Goal: Information Seeking & Learning: Find specific fact

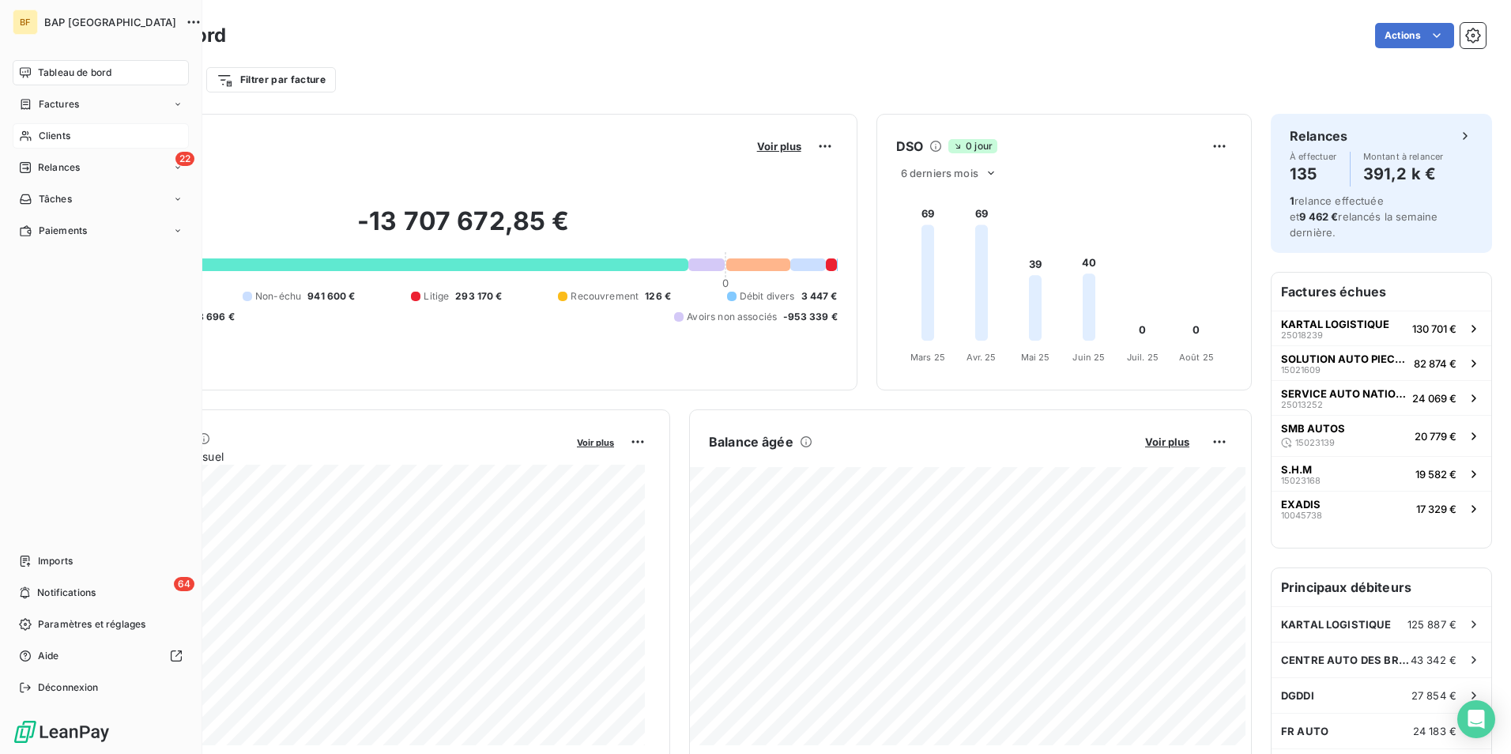
click at [62, 136] on span "Clients" at bounding box center [55, 136] width 32 height 14
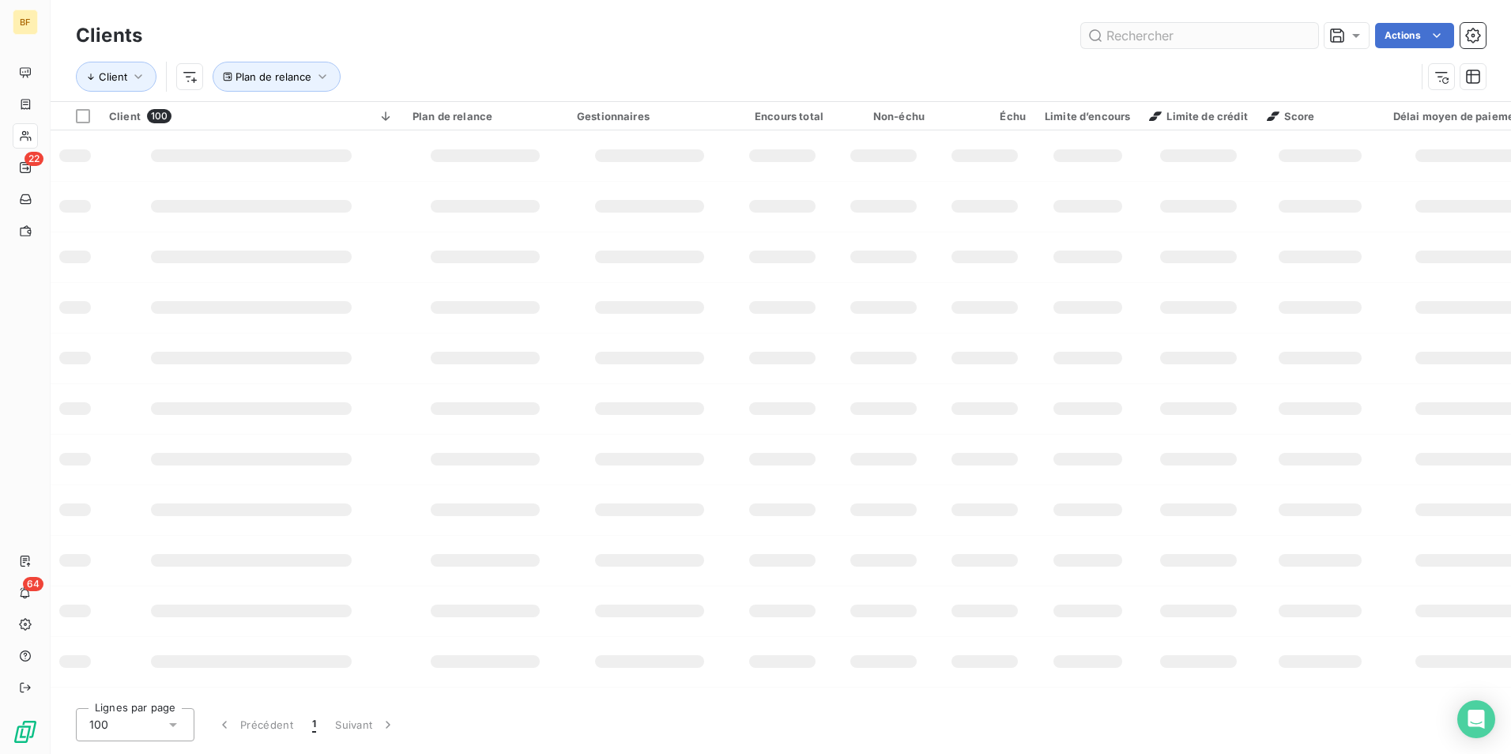
click at [1193, 38] on input "text" at bounding box center [1199, 35] width 237 height 25
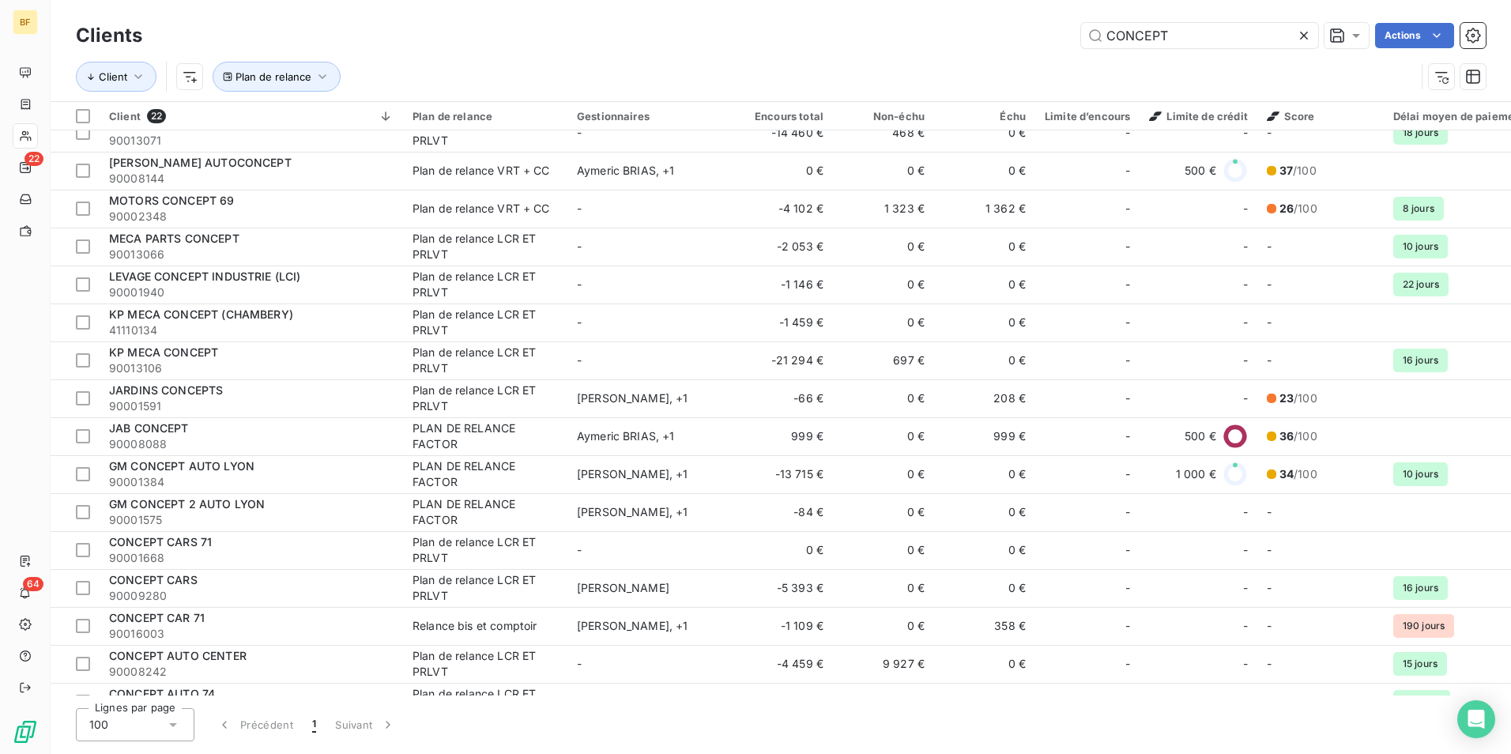
scroll to position [79, 0]
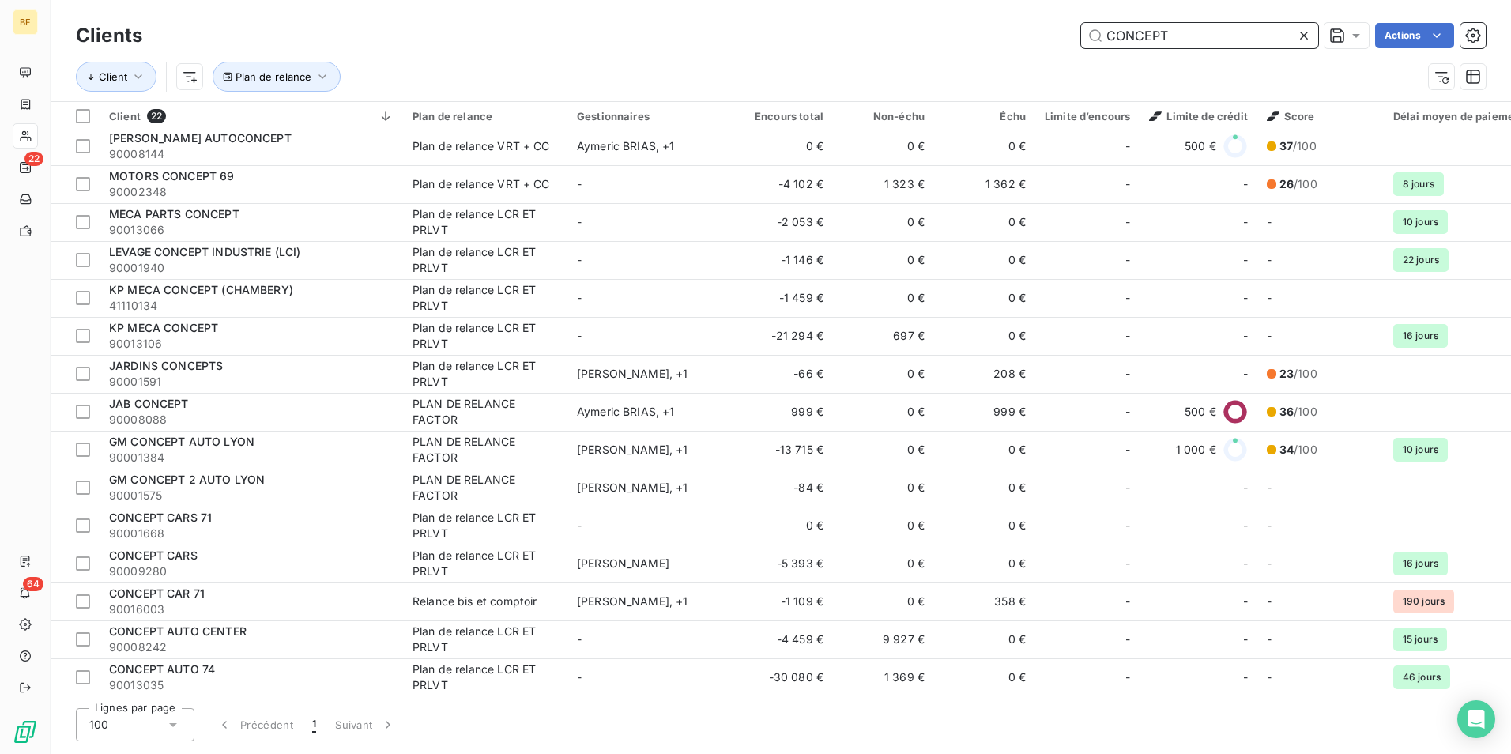
click at [1197, 44] on input "CONCEPT" at bounding box center [1199, 35] width 237 height 25
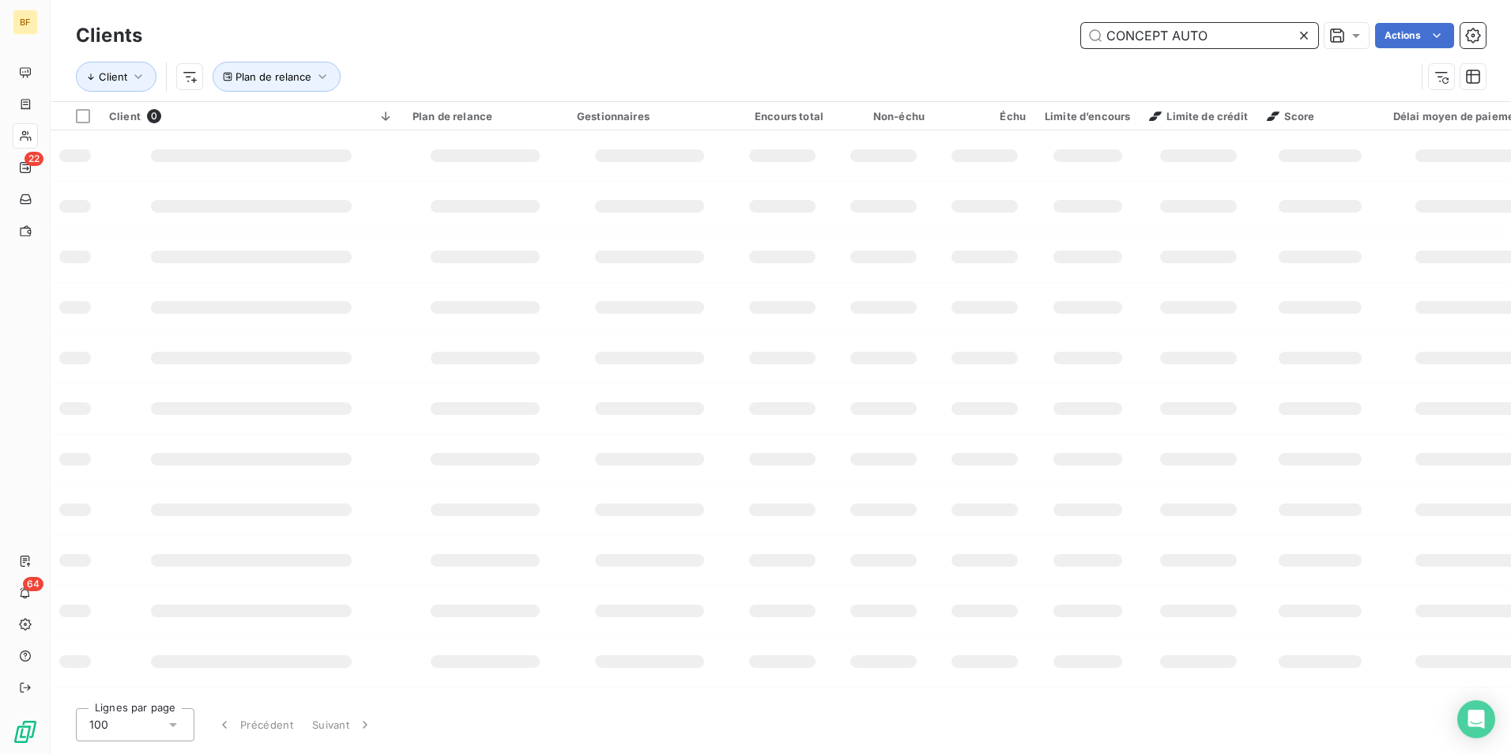
type input "CONCEPT AUTO"
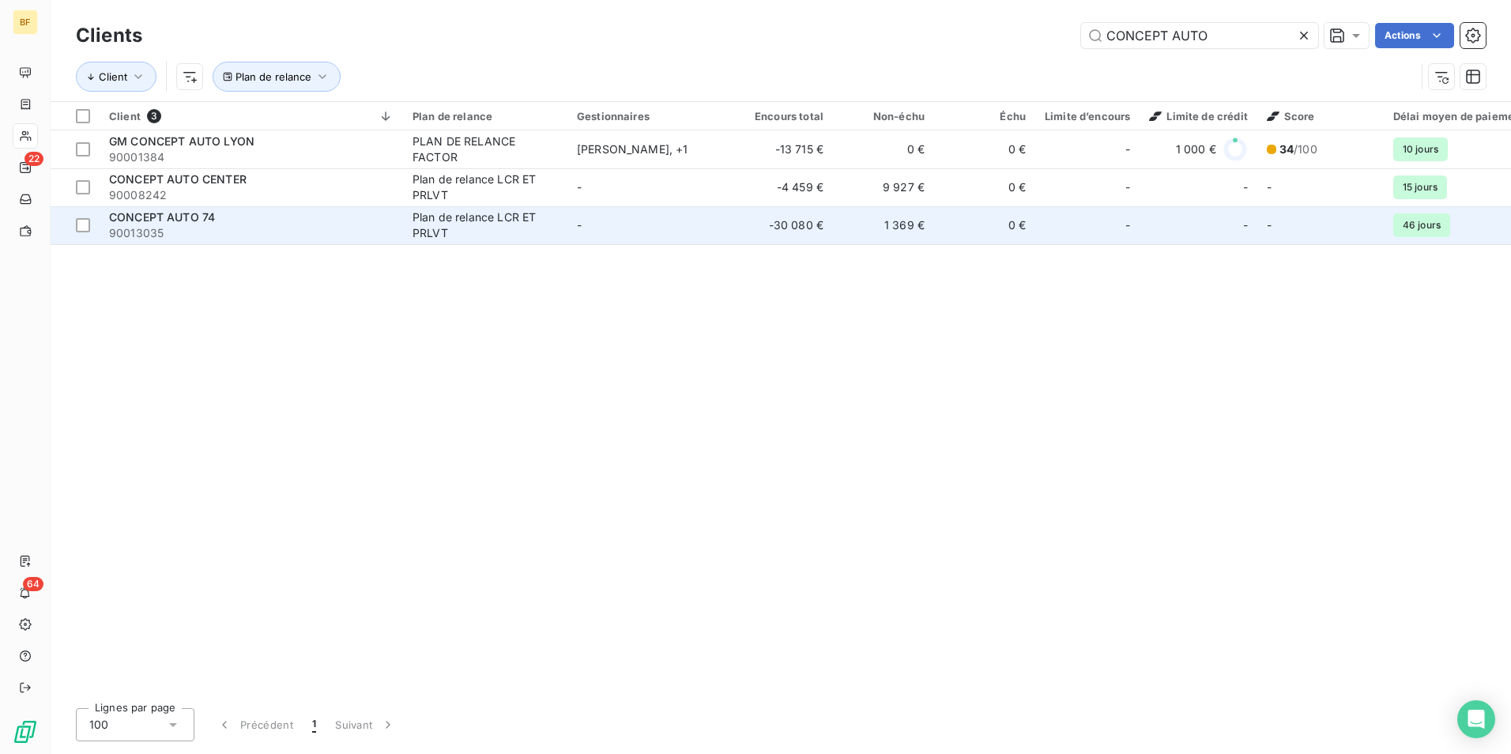
click at [271, 209] on td "CONCEPT AUTO 74 90013035" at bounding box center [251, 225] width 303 height 38
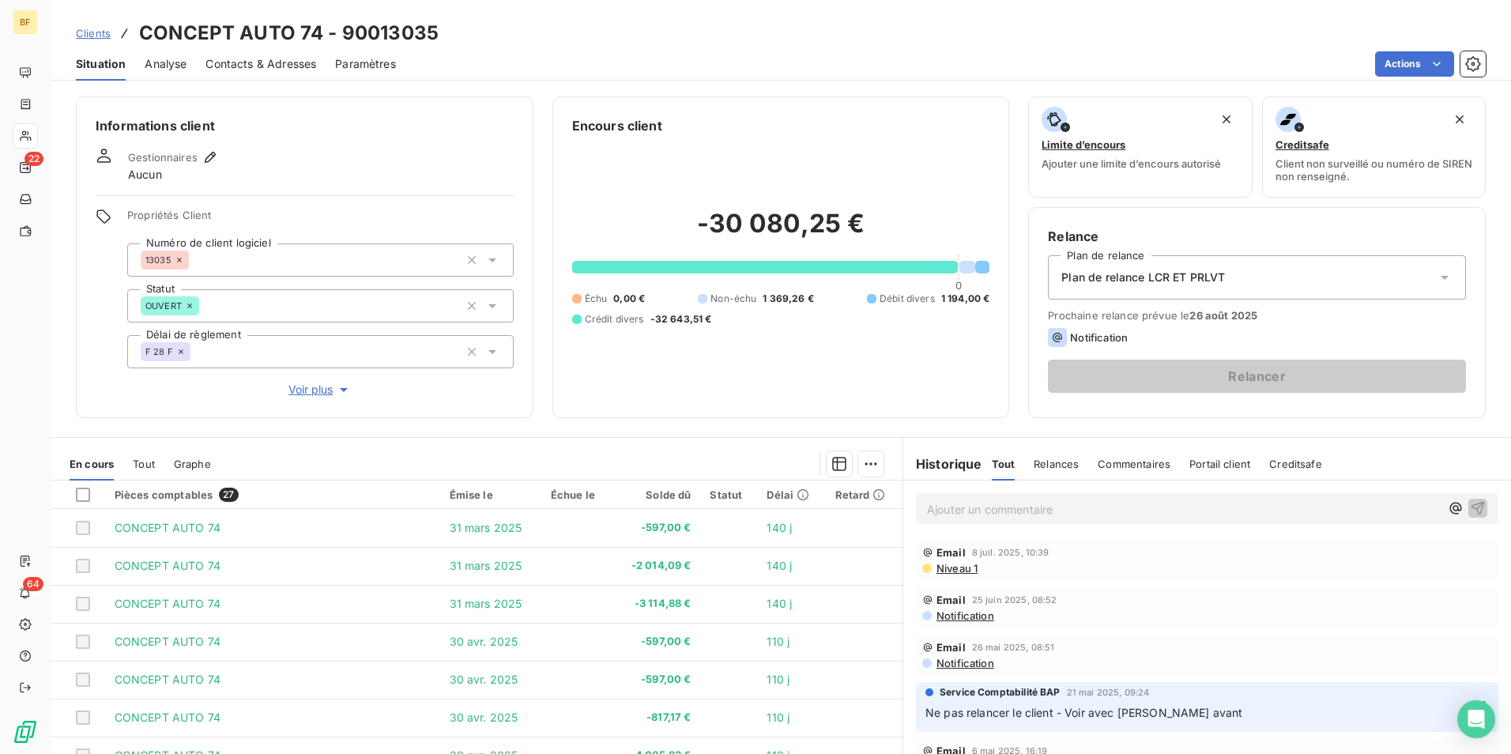
click at [317, 60] on div "Situation Analyse Contacts & Adresses Paramètres Actions" at bounding box center [781, 63] width 1461 height 33
click at [307, 62] on span "Contacts & Adresses" at bounding box center [260, 64] width 111 height 16
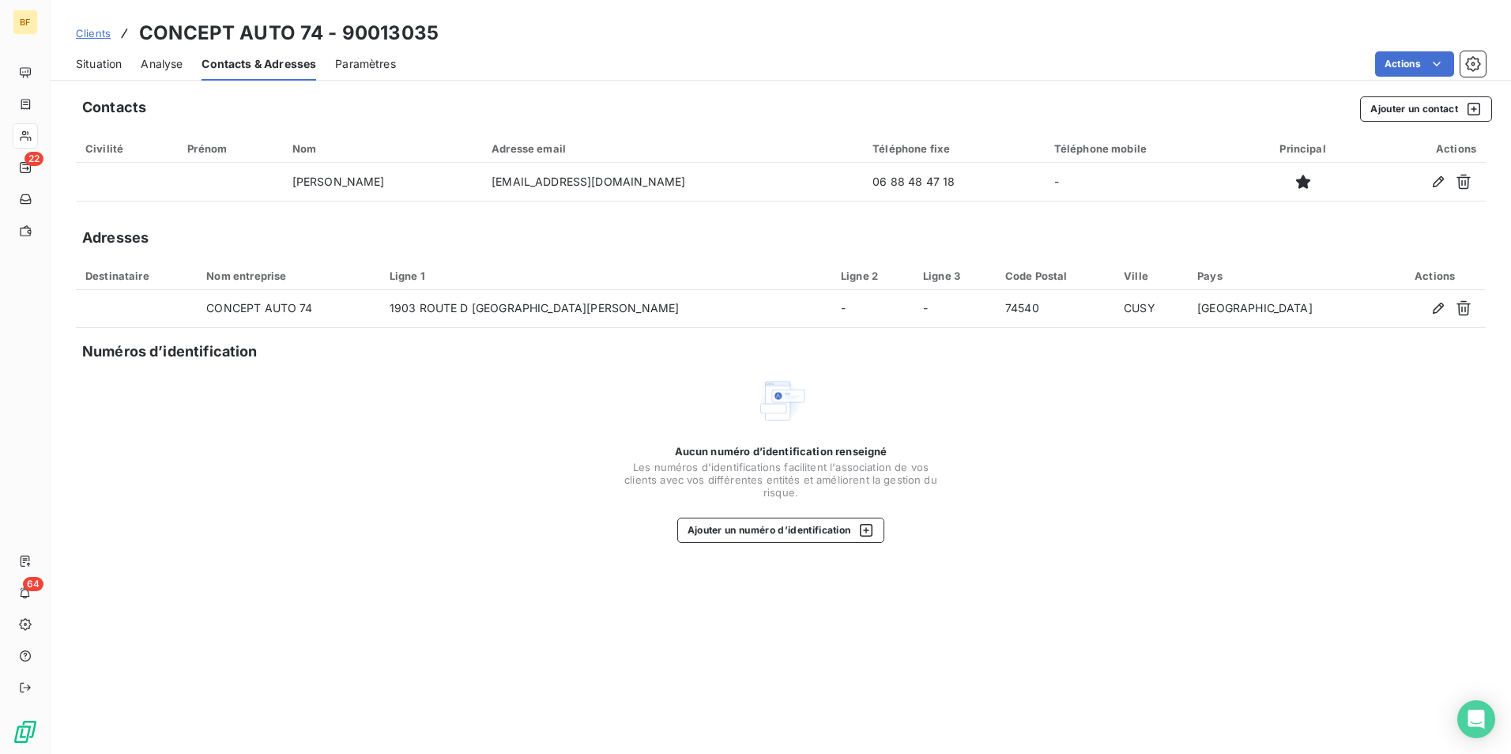
click at [96, 57] on span "Situation" at bounding box center [99, 64] width 46 height 16
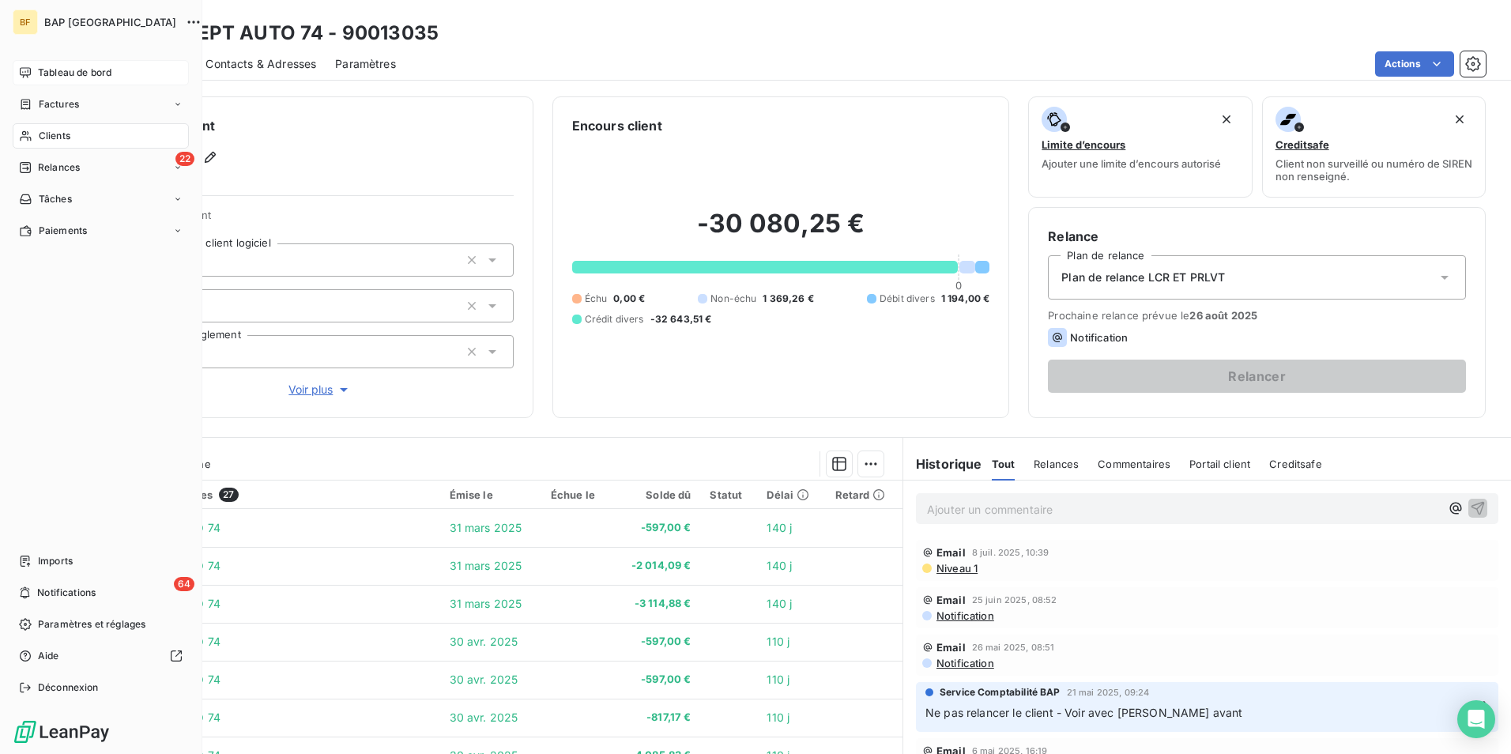
click at [43, 65] on div "Tableau de bord" at bounding box center [101, 72] width 176 height 25
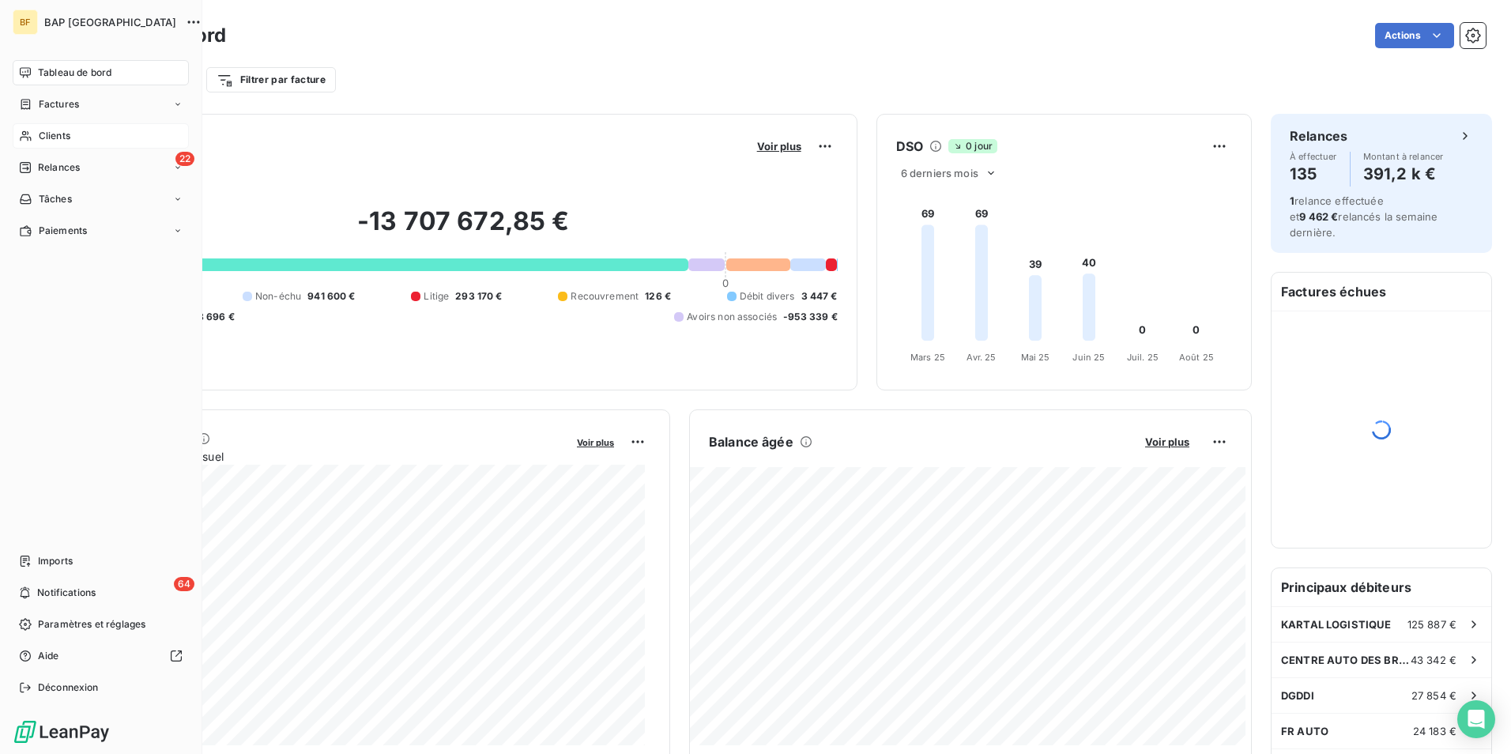
click at [66, 136] on span "Clients" at bounding box center [55, 136] width 32 height 14
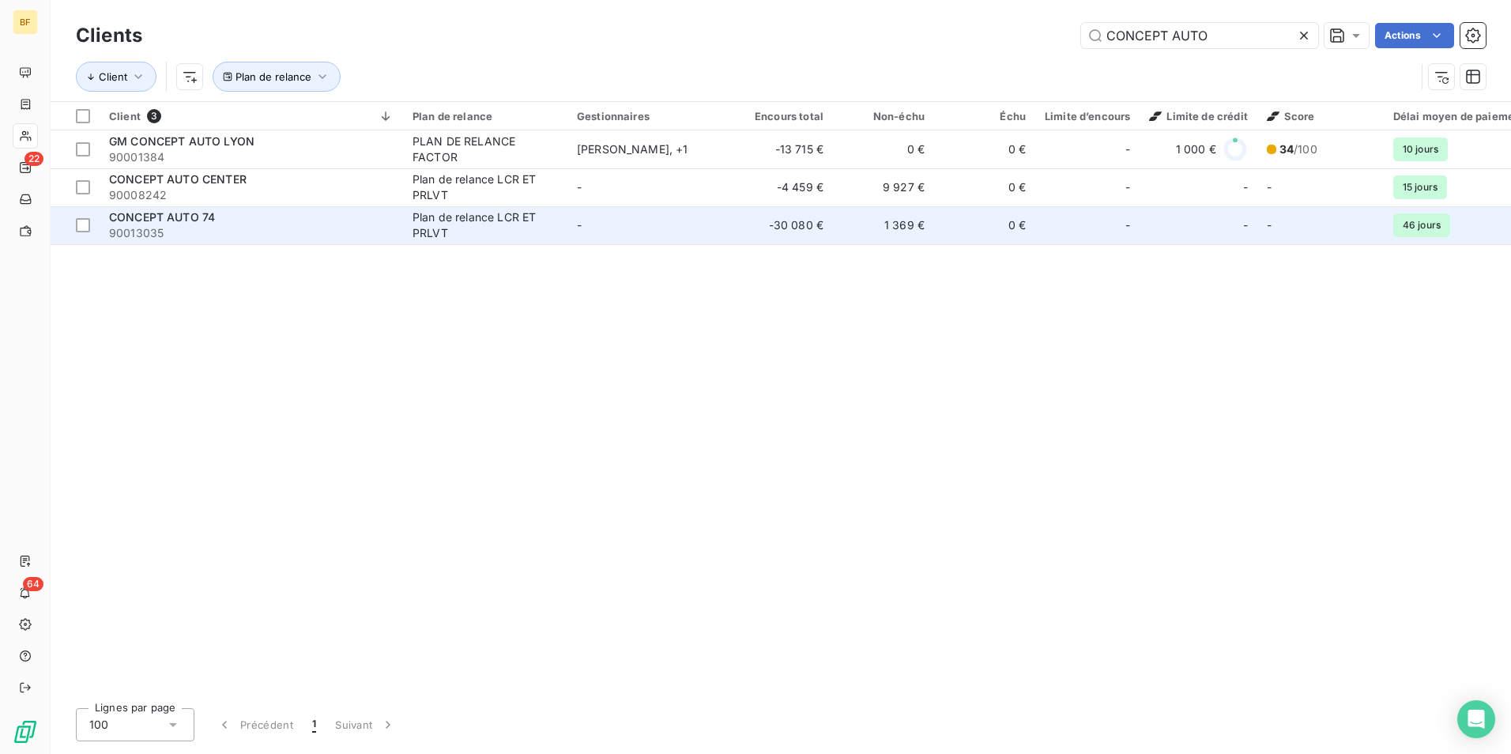
click at [234, 228] on span "90013035" at bounding box center [251, 233] width 285 height 16
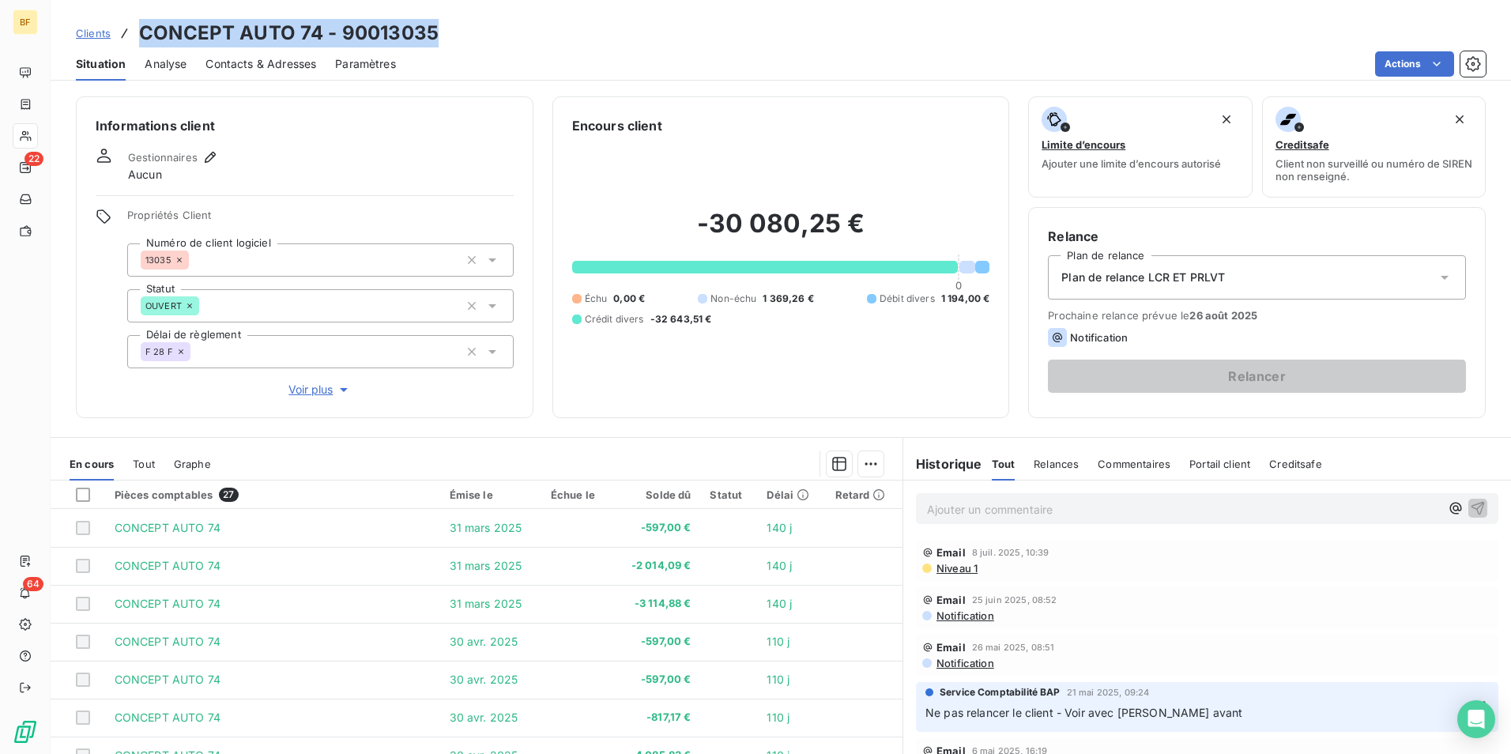
drag, startPoint x: 449, startPoint y: 34, endPoint x: 143, endPoint y: 38, distance: 305.9
click at [143, 38] on div "Clients CONCEPT AUTO 74 - 90013035" at bounding box center [781, 33] width 1461 height 28
copy h3 "CONCEPT AUTO 74 - 90013035"
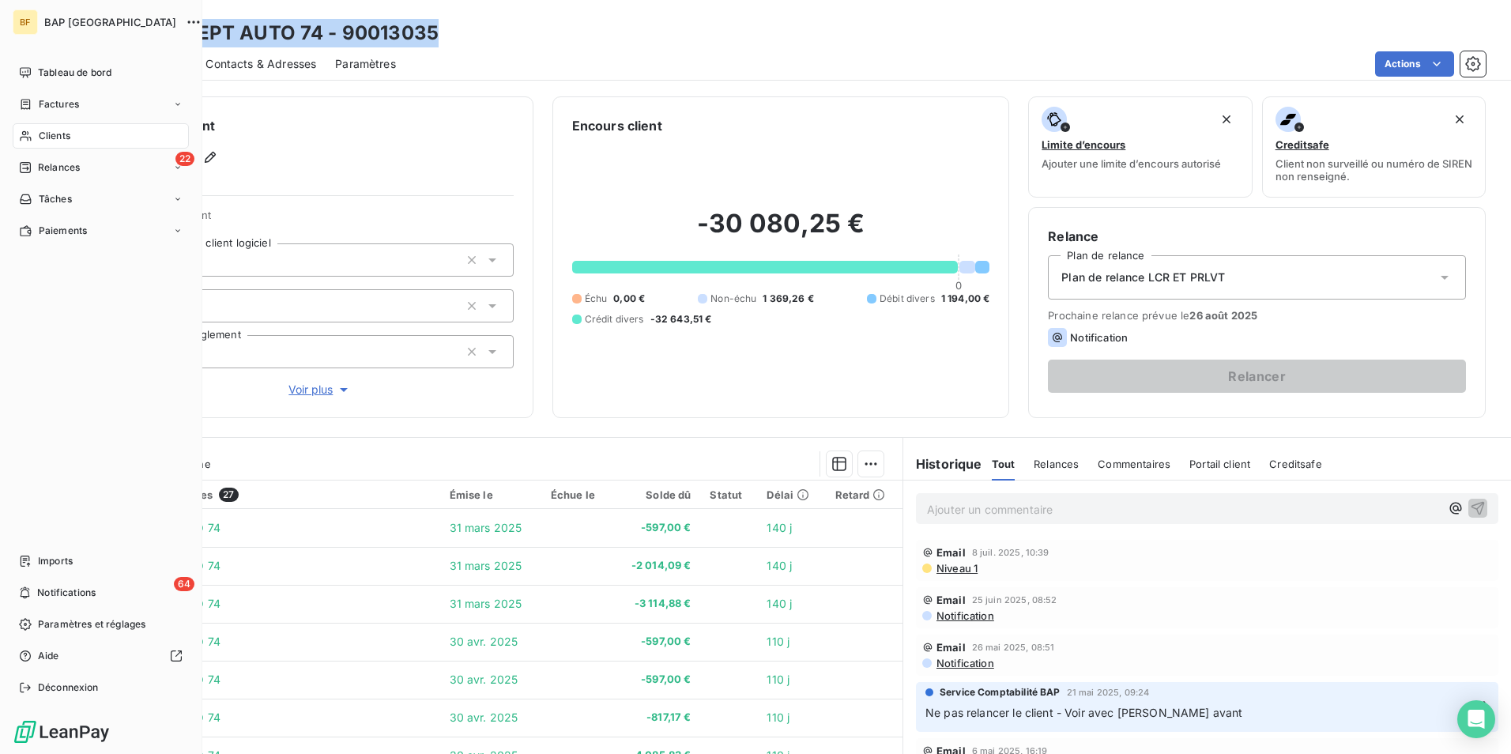
click at [29, 134] on icon at bounding box center [25, 136] width 13 height 13
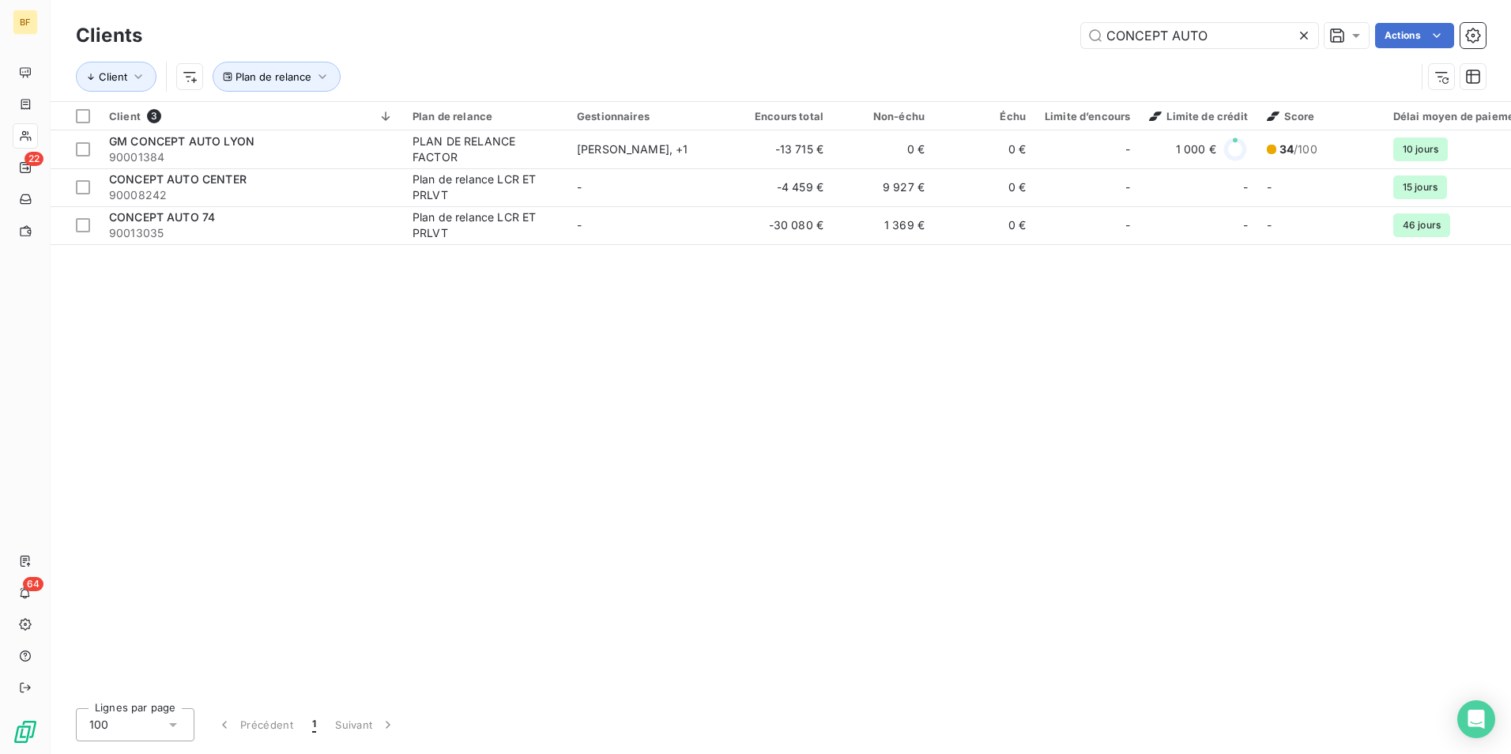
drag, startPoint x: 1254, startPoint y: 32, endPoint x: 803, endPoint y: 5, distance: 451.4
click at [803, 5] on div "Clients CONCEPT AUTO Actions Client Plan de relance" at bounding box center [781, 50] width 1461 height 101
click at [299, 542] on div "Client 3 Plan de relance Gestionnaires Encours total Non-échu Échu Limite d’enc…" at bounding box center [781, 399] width 1461 height 594
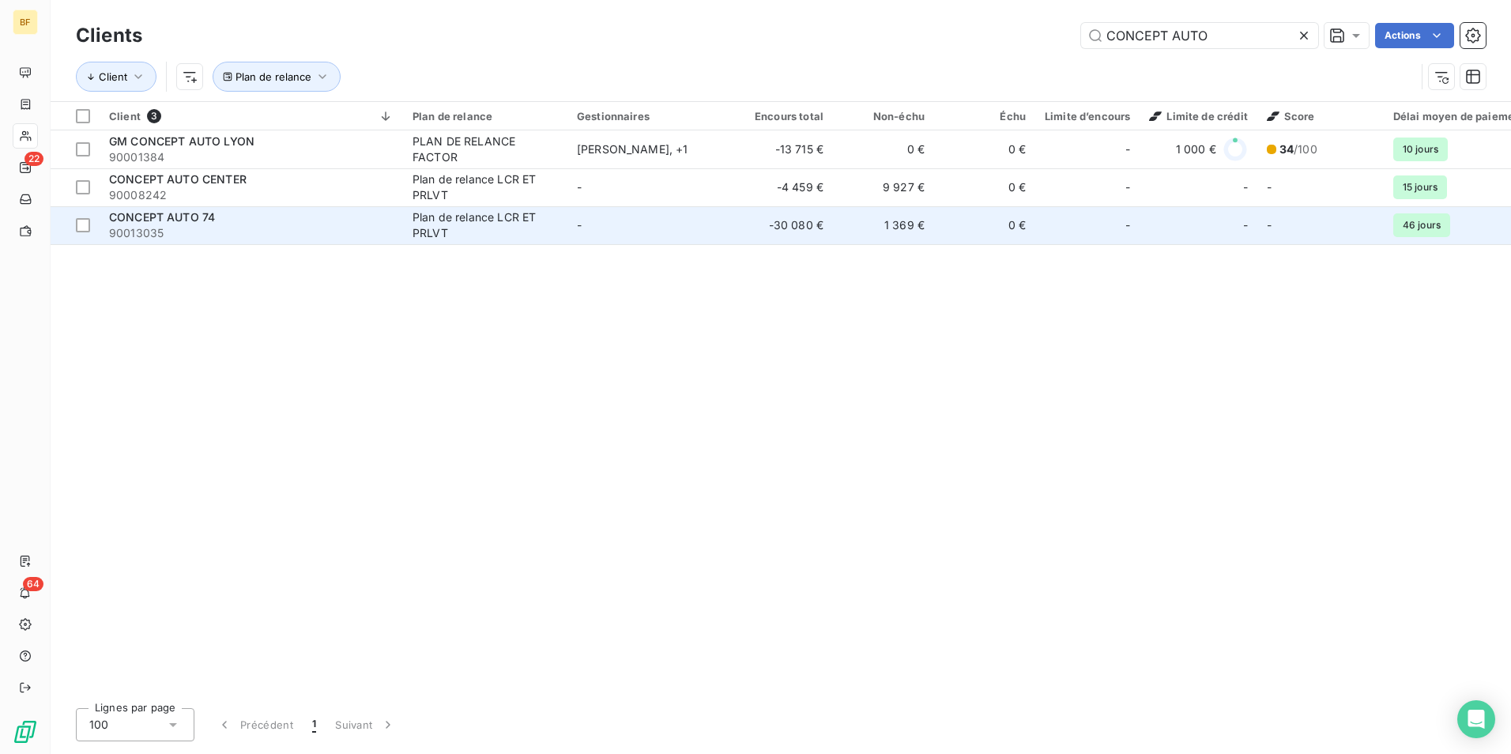
click at [221, 227] on span "90013035" at bounding box center [251, 233] width 285 height 16
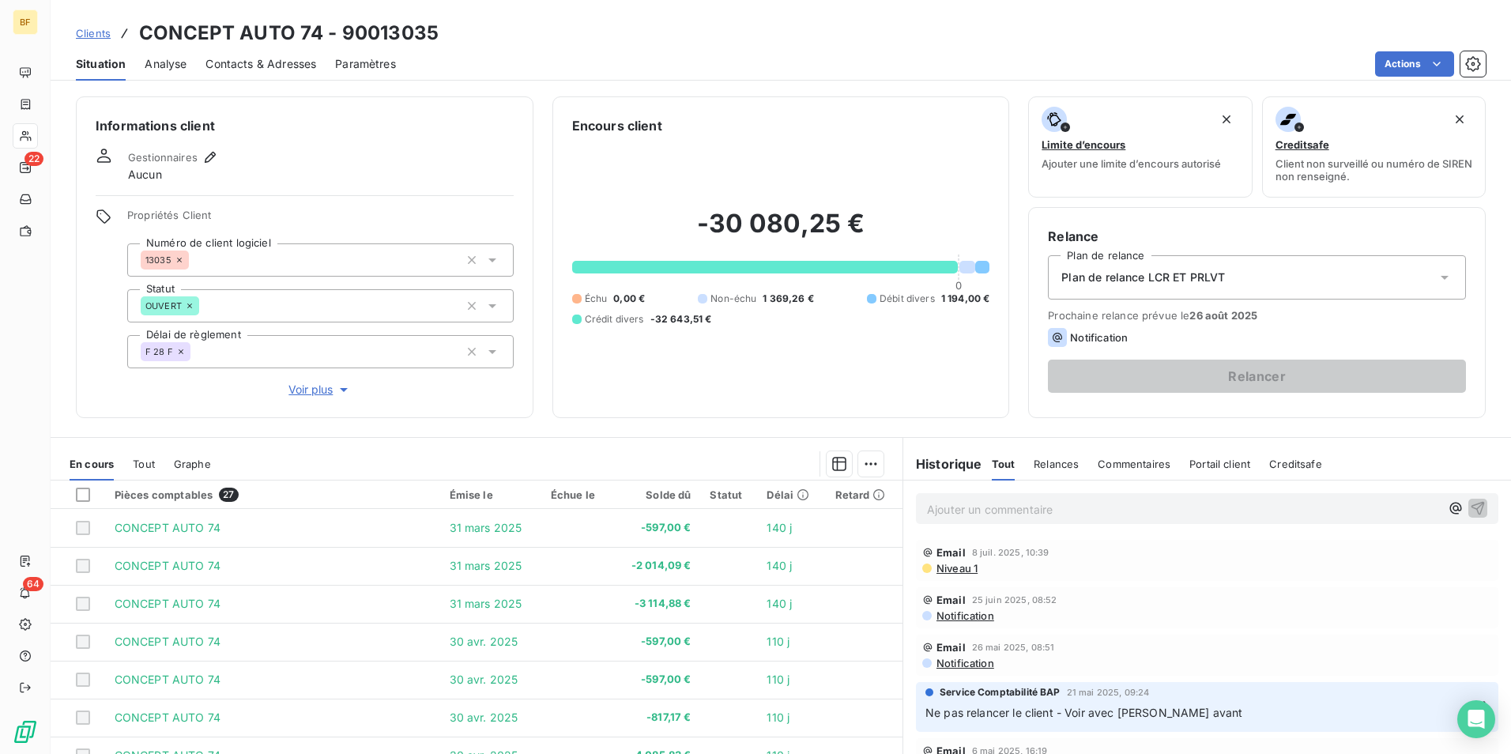
click at [247, 60] on span "Contacts & Adresses" at bounding box center [260, 64] width 111 height 16
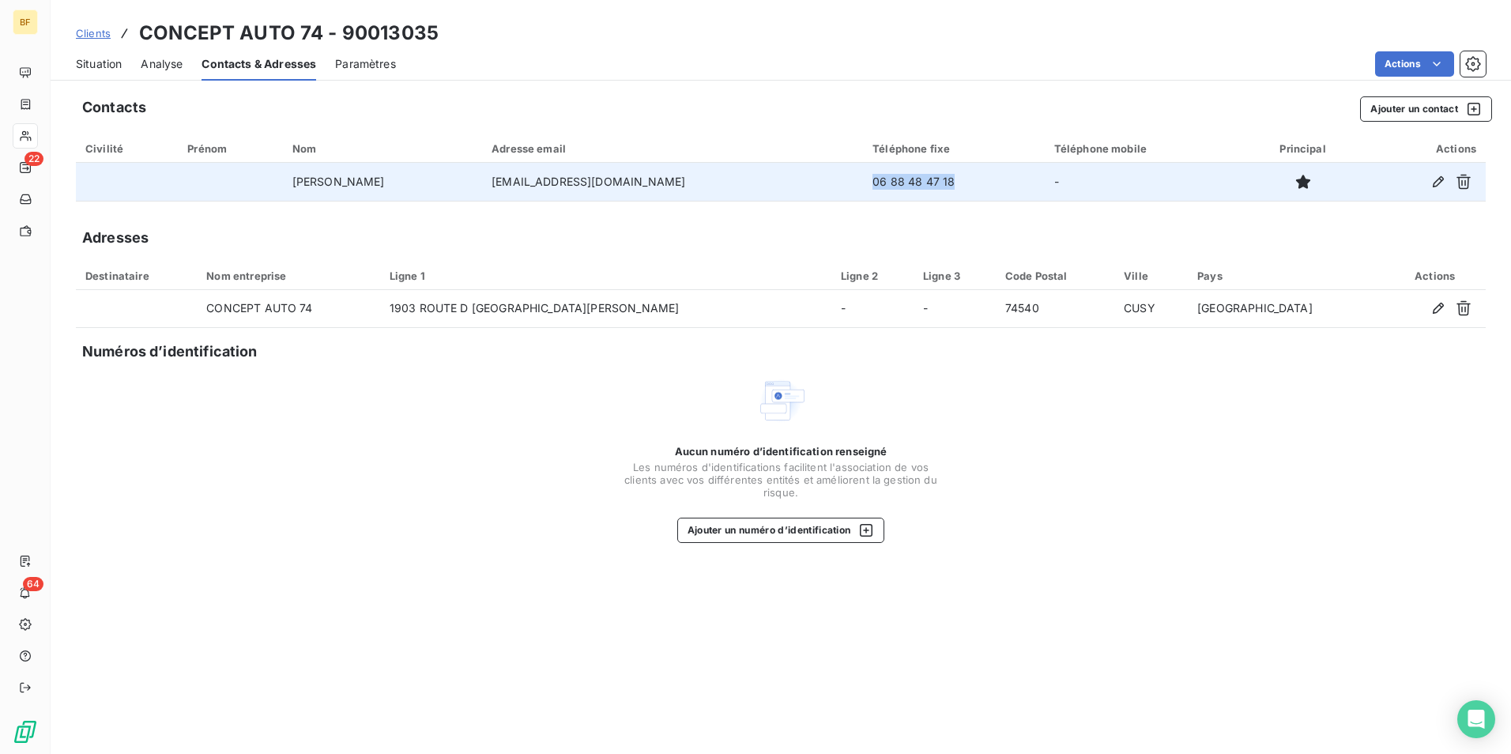
drag, startPoint x: 910, startPoint y: 180, endPoint x: 819, endPoint y: 171, distance: 92.2
click at [863, 171] on td "06 88 48 47 18" at bounding box center [953, 182] width 181 height 38
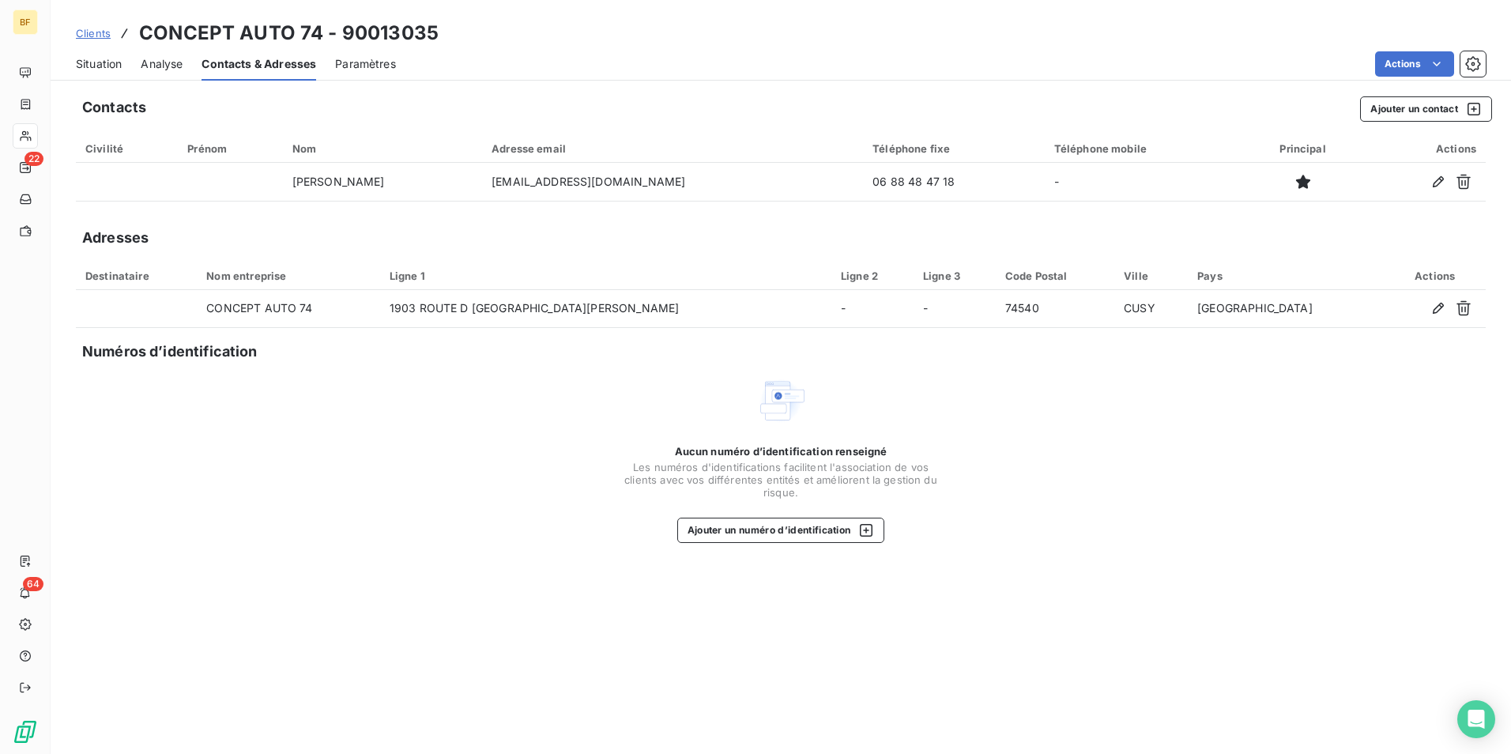
drag, startPoint x: 1163, startPoint y: 448, endPoint x: 912, endPoint y: 239, distance: 326.1
click at [1158, 443] on div "Aucun numéro d’identification renseigné Les numéros d'identifications faciliten…" at bounding box center [781, 459] width 1410 height 168
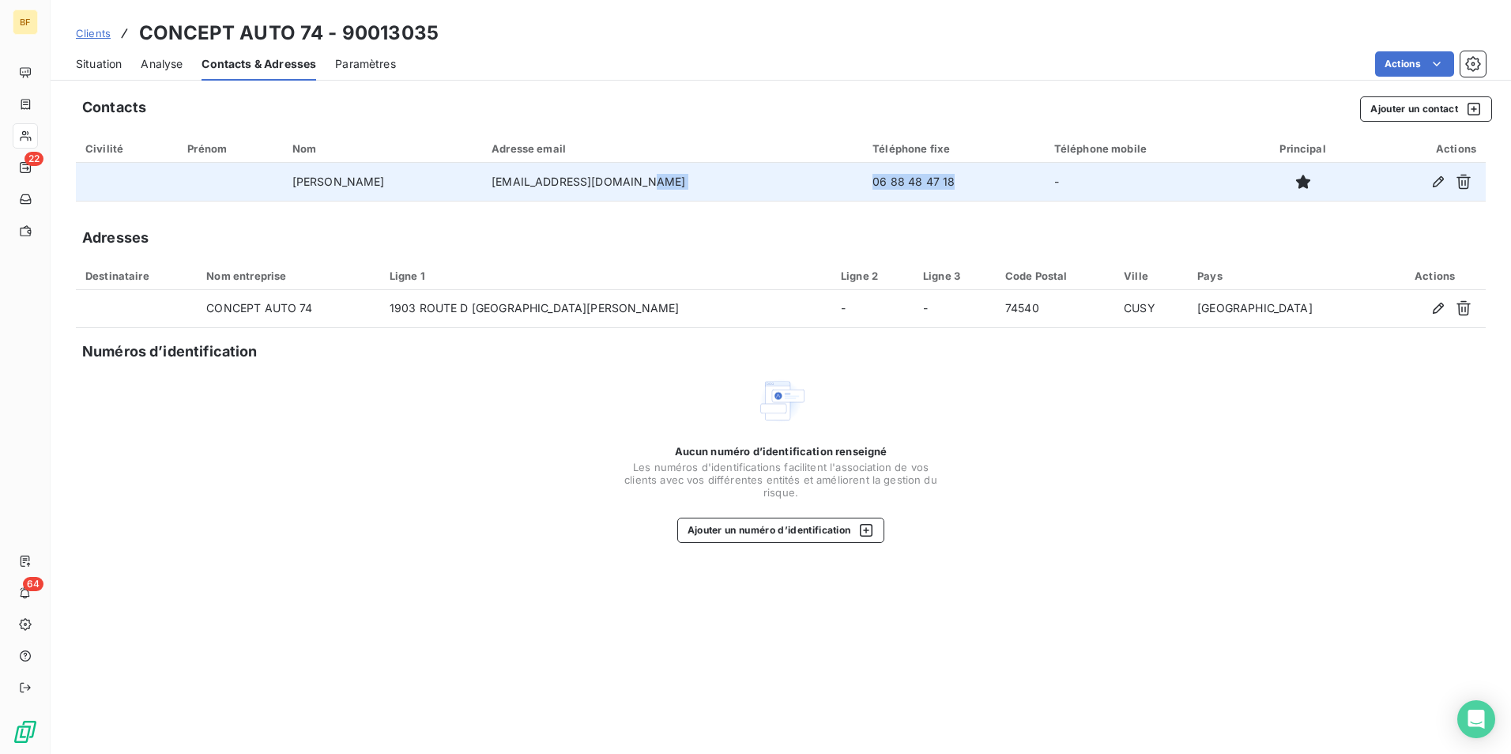
drag, startPoint x: 899, startPoint y: 175, endPoint x: 763, endPoint y: 189, distance: 137.4
click at [763, 189] on tr "[PERSON_NAME] [EMAIL_ADDRESS][DOMAIN_NAME] 06 88 48 47 18 -" at bounding box center [781, 182] width 1410 height 38
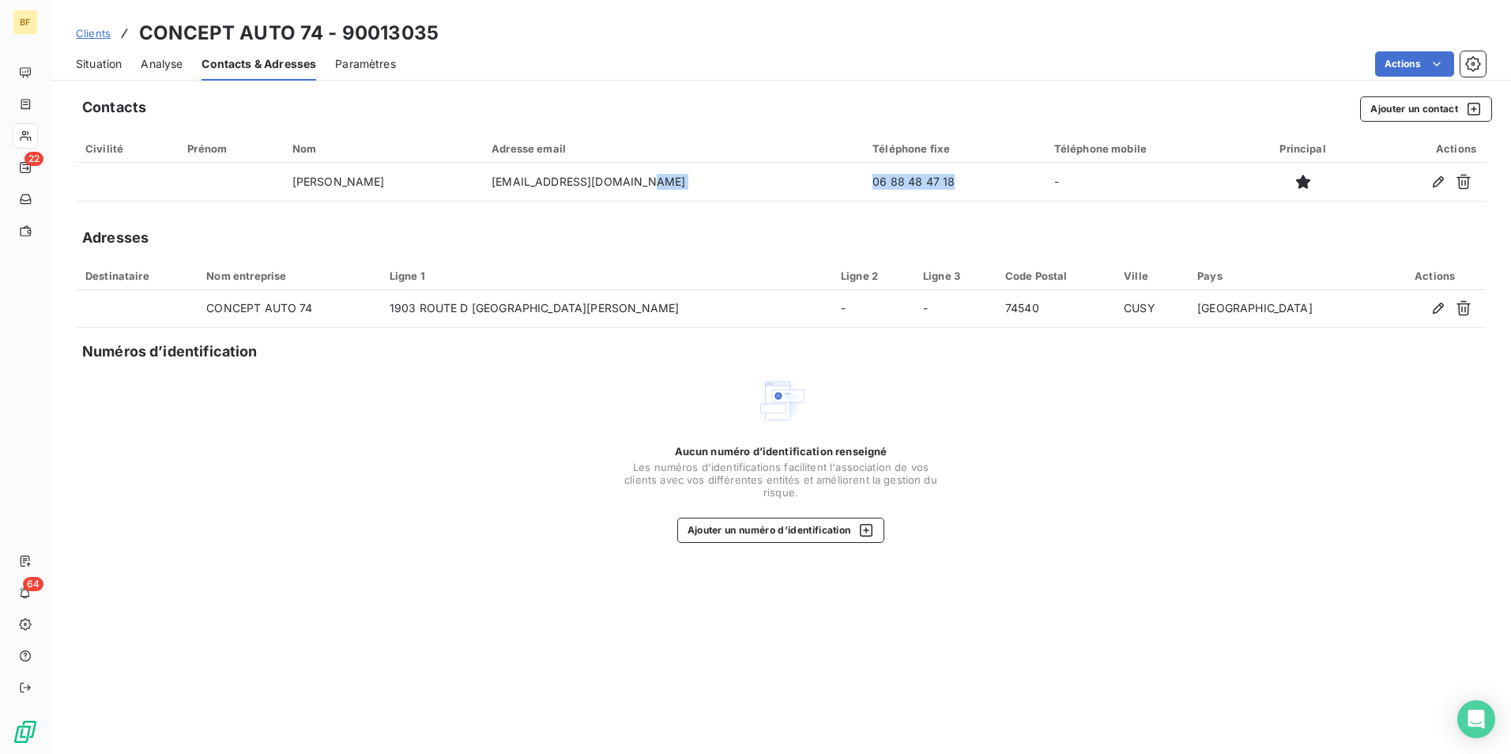
copy tr "06 88 48 47 18"
drag, startPoint x: 624, startPoint y: 95, endPoint x: 631, endPoint y: 114, distance: 20.0
click at [625, 98] on div "Contacts Ajouter un contact Civilité Prénom Nom Adresse email Téléphone fixe Té…" at bounding box center [781, 420] width 1461 height 667
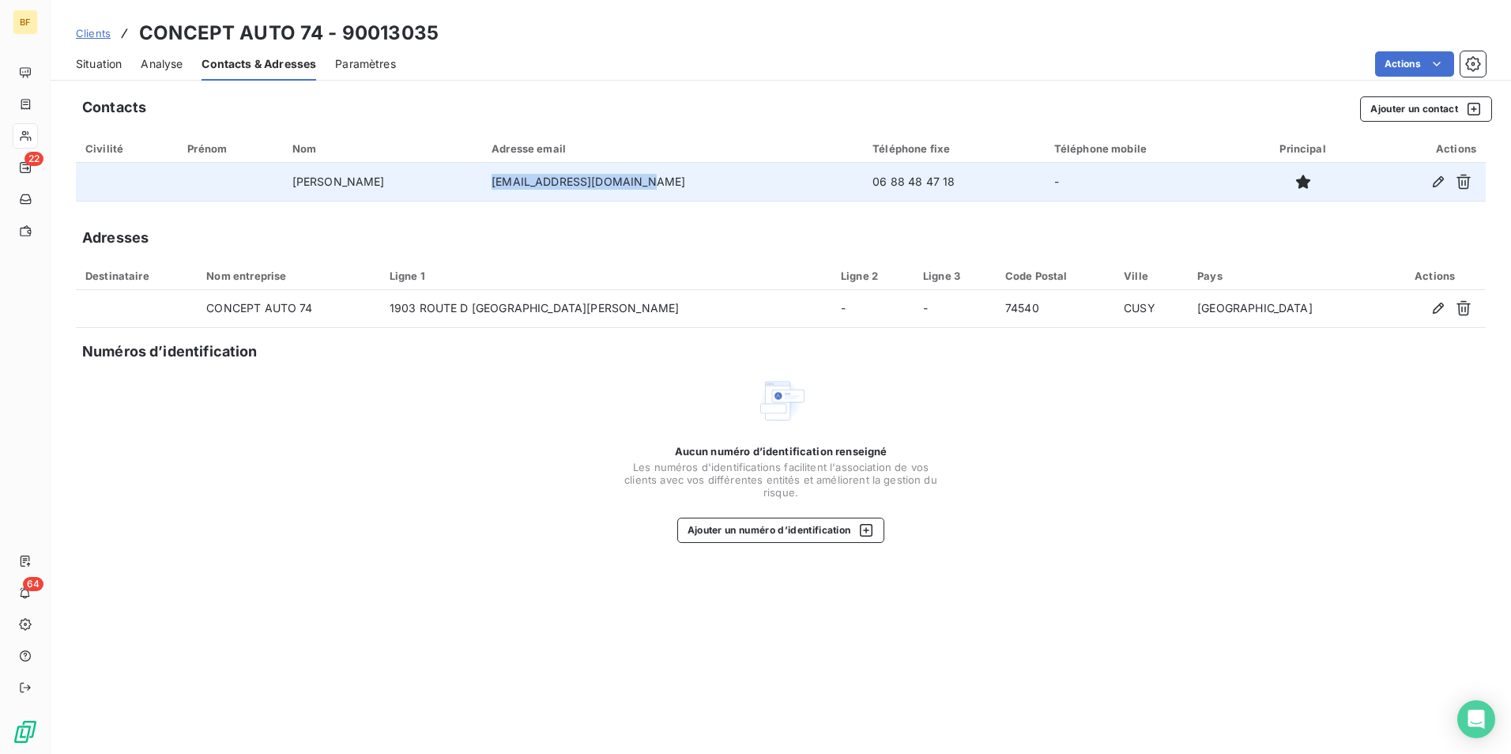
drag, startPoint x: 646, startPoint y: 185, endPoint x: 496, endPoint y: 188, distance: 150.2
click at [496, 188] on td "[EMAIL_ADDRESS][DOMAIN_NAME]" at bounding box center [672, 182] width 381 height 38
copy td "[EMAIL_ADDRESS][DOMAIN_NAME]"
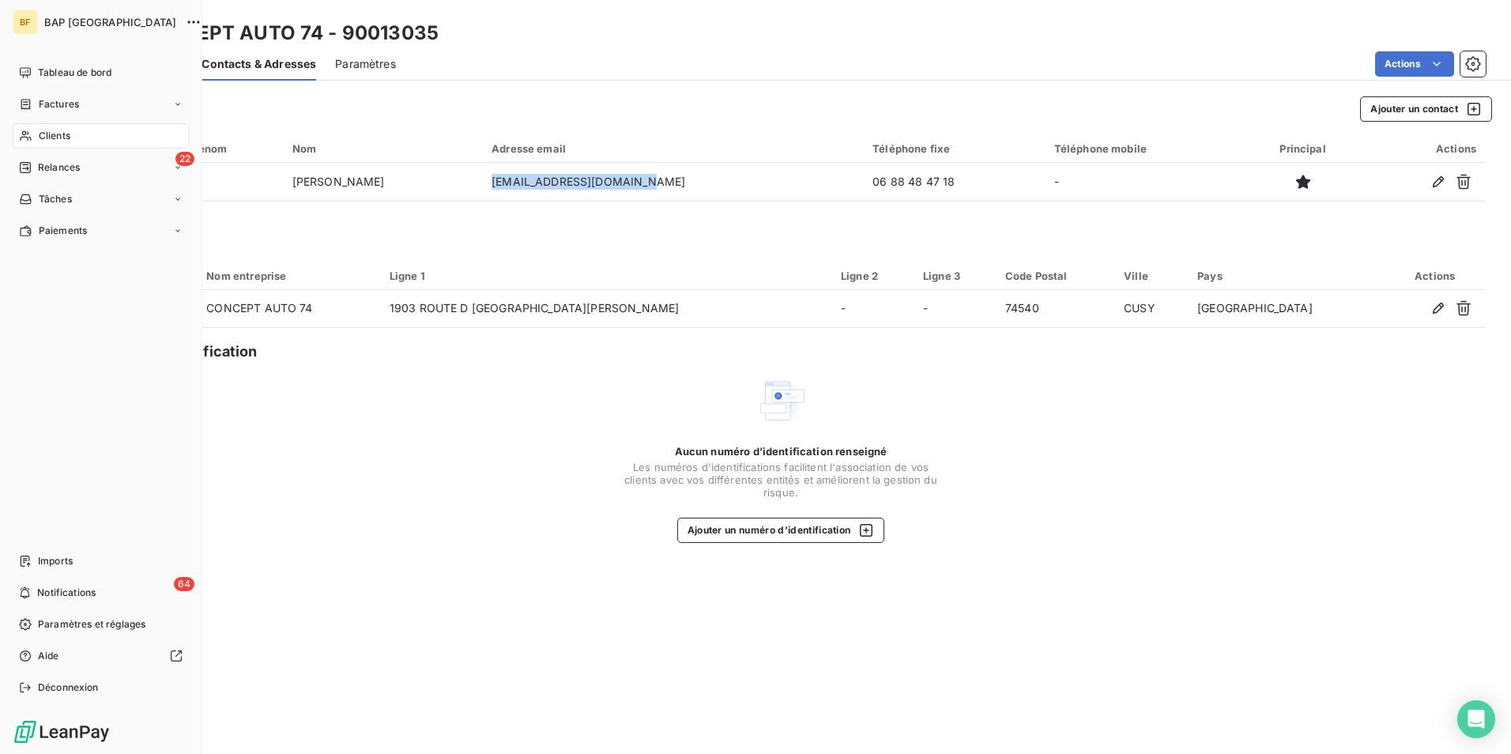
click at [47, 136] on span "Clients" at bounding box center [55, 136] width 32 height 14
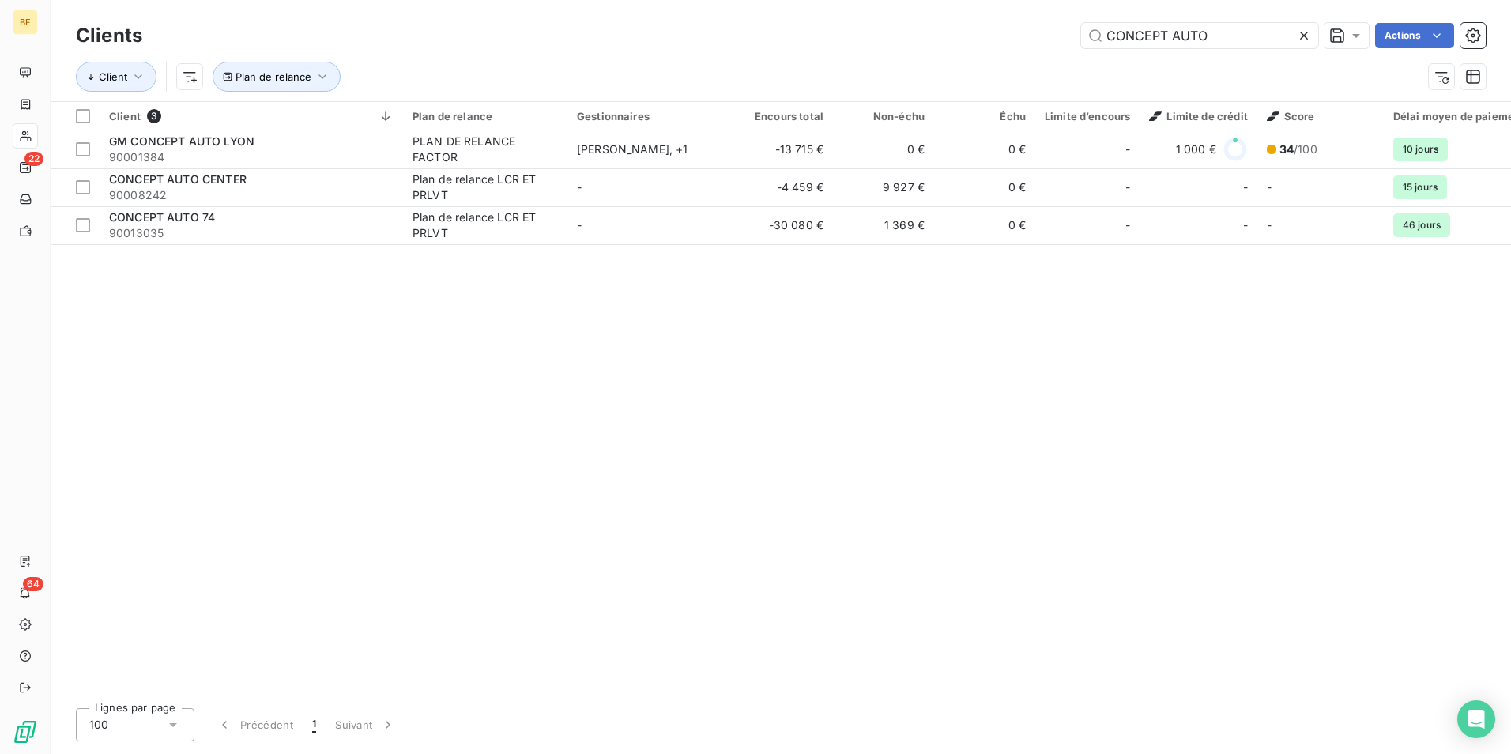
drag, startPoint x: 1241, startPoint y: 46, endPoint x: 960, endPoint y: 42, distance: 281.4
click at [960, 42] on div "CONCEPT AUTO Actions" at bounding box center [823, 35] width 1325 height 25
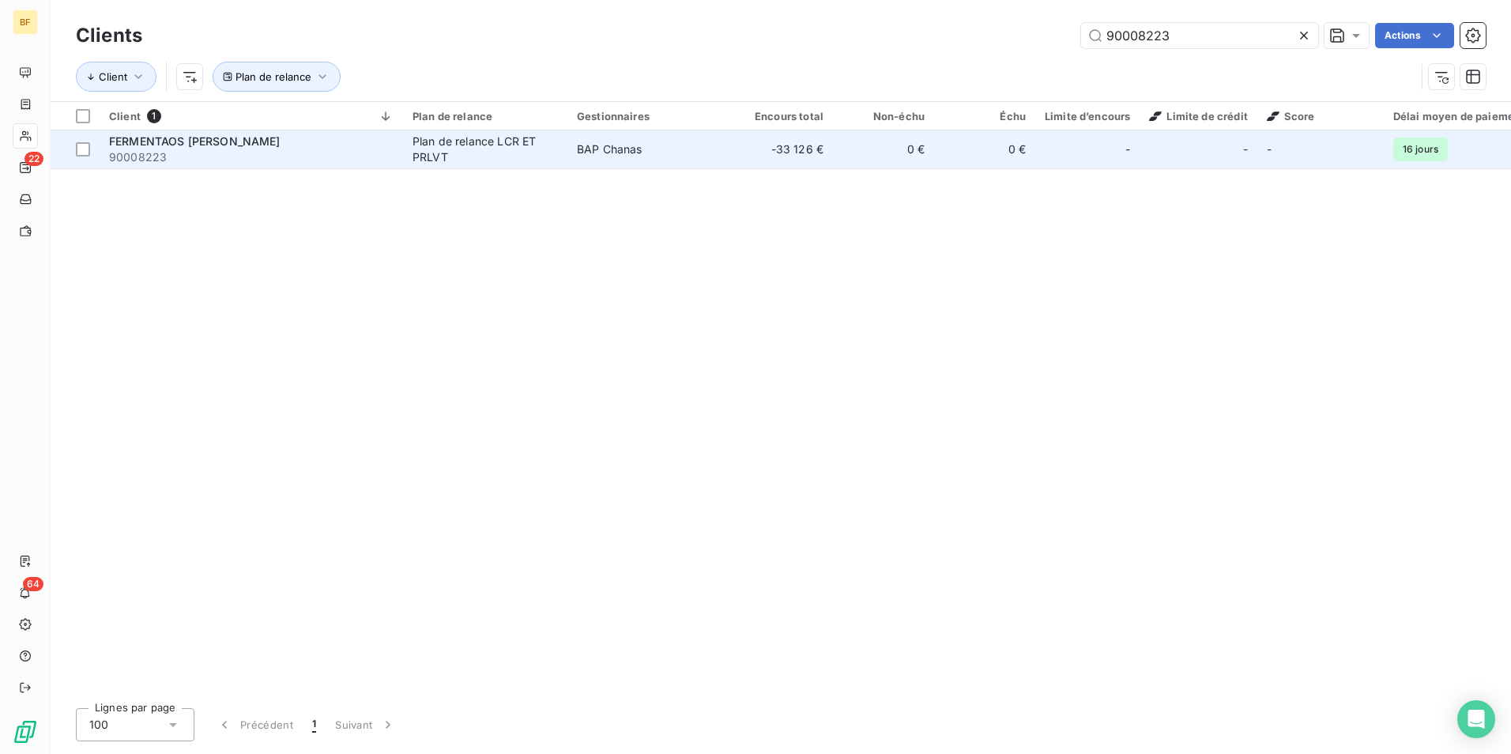
type input "90008223"
click at [436, 145] on div "Plan de relance LCR ET PRLVT" at bounding box center [485, 150] width 145 height 32
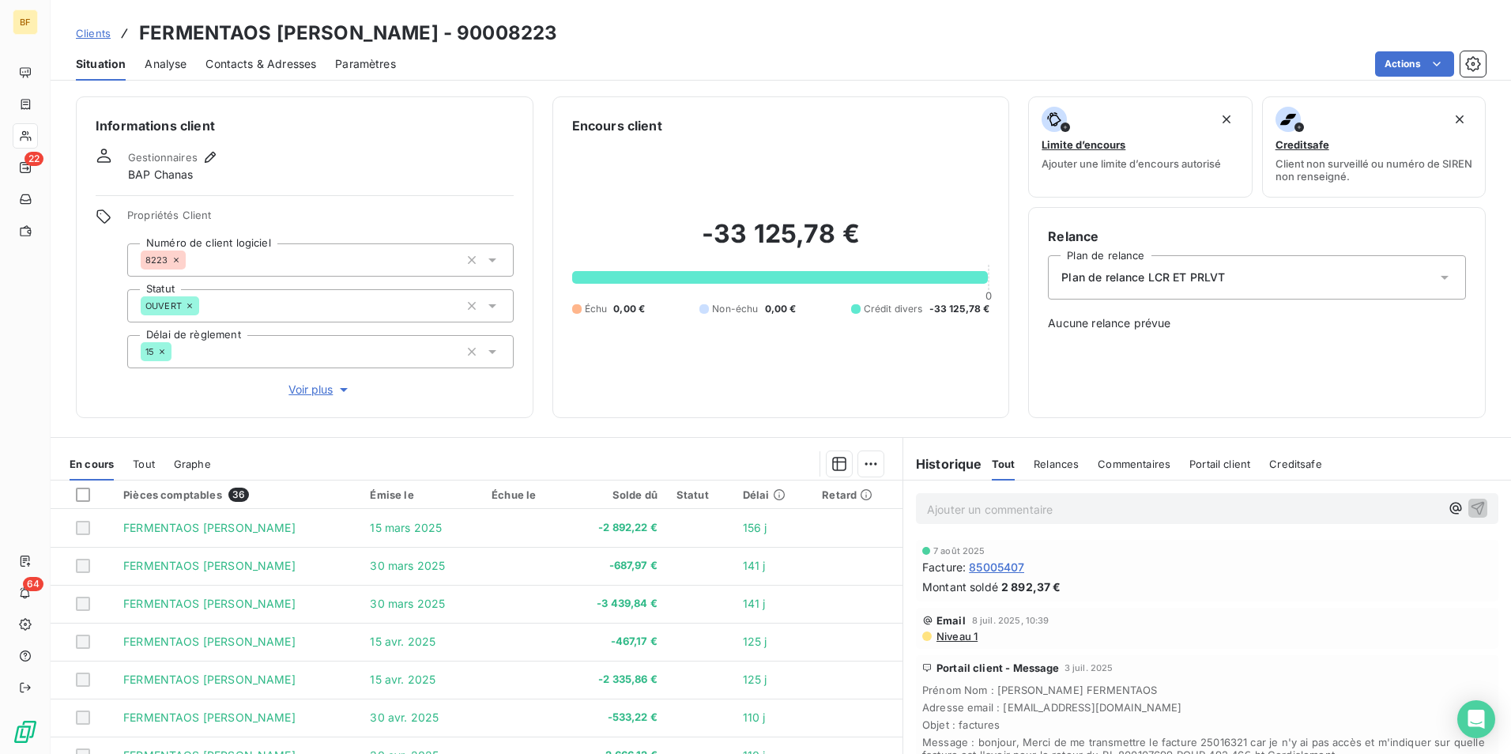
drag, startPoint x: 297, startPoint y: 65, endPoint x: 307, endPoint y: 80, distance: 18.2
click at [296, 68] on span "Contacts & Adresses" at bounding box center [260, 64] width 111 height 16
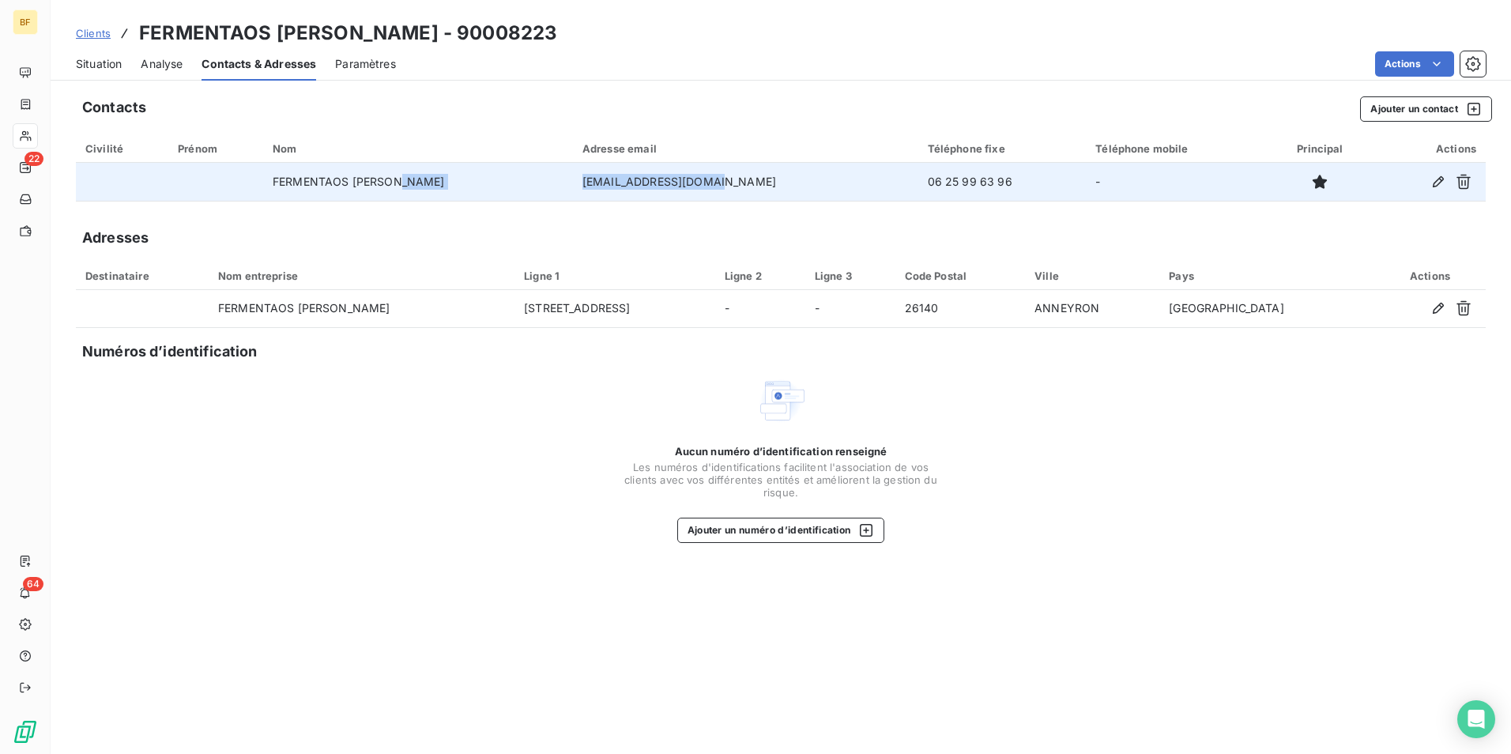
drag, startPoint x: 609, startPoint y: 180, endPoint x: 541, endPoint y: 180, distance: 67.2
click at [541, 180] on tr "FERMENTAOS [PERSON_NAME] [EMAIL_ADDRESS][DOMAIN_NAME] 06 25 99 63 96 -" at bounding box center [781, 182] width 1410 height 38
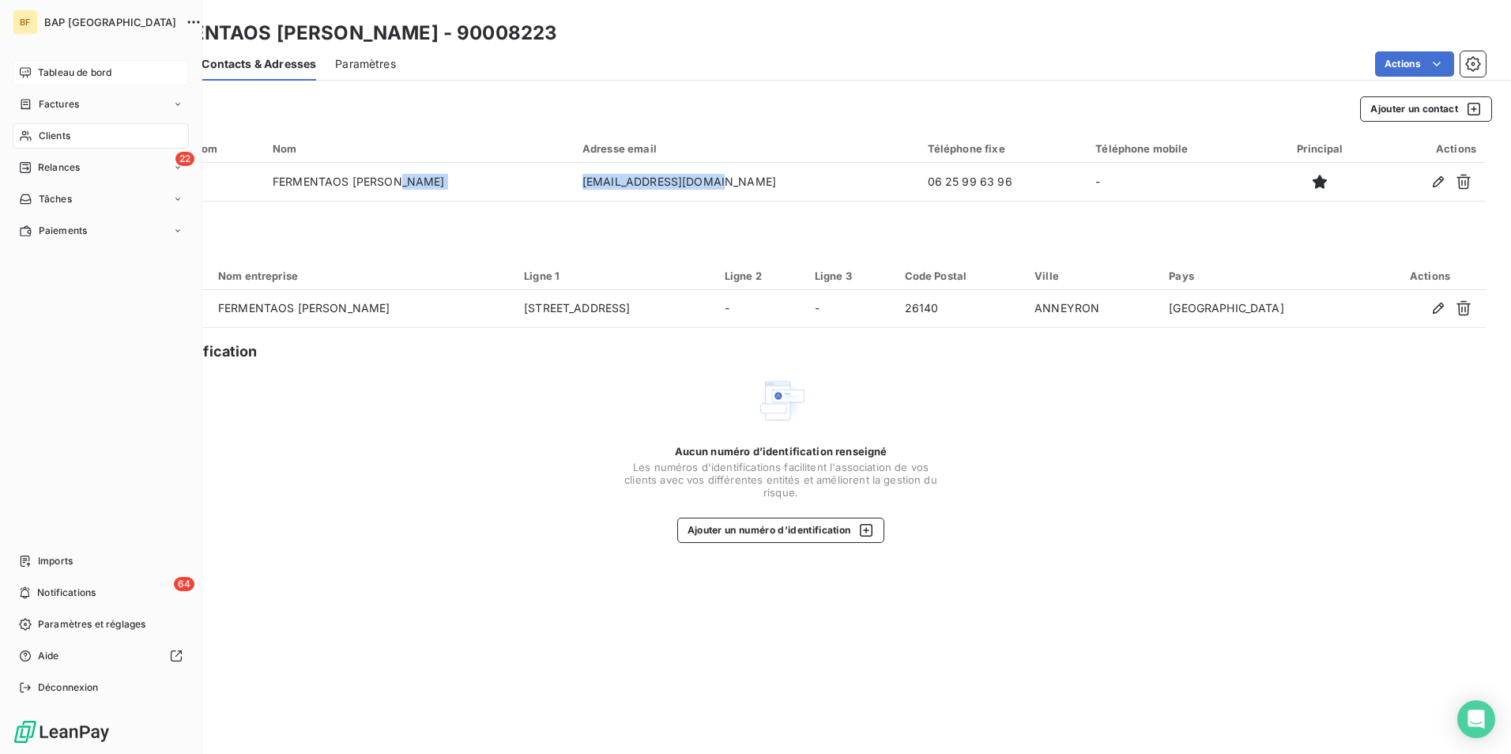
click at [48, 69] on span "Tableau de bord" at bounding box center [75, 73] width 74 height 14
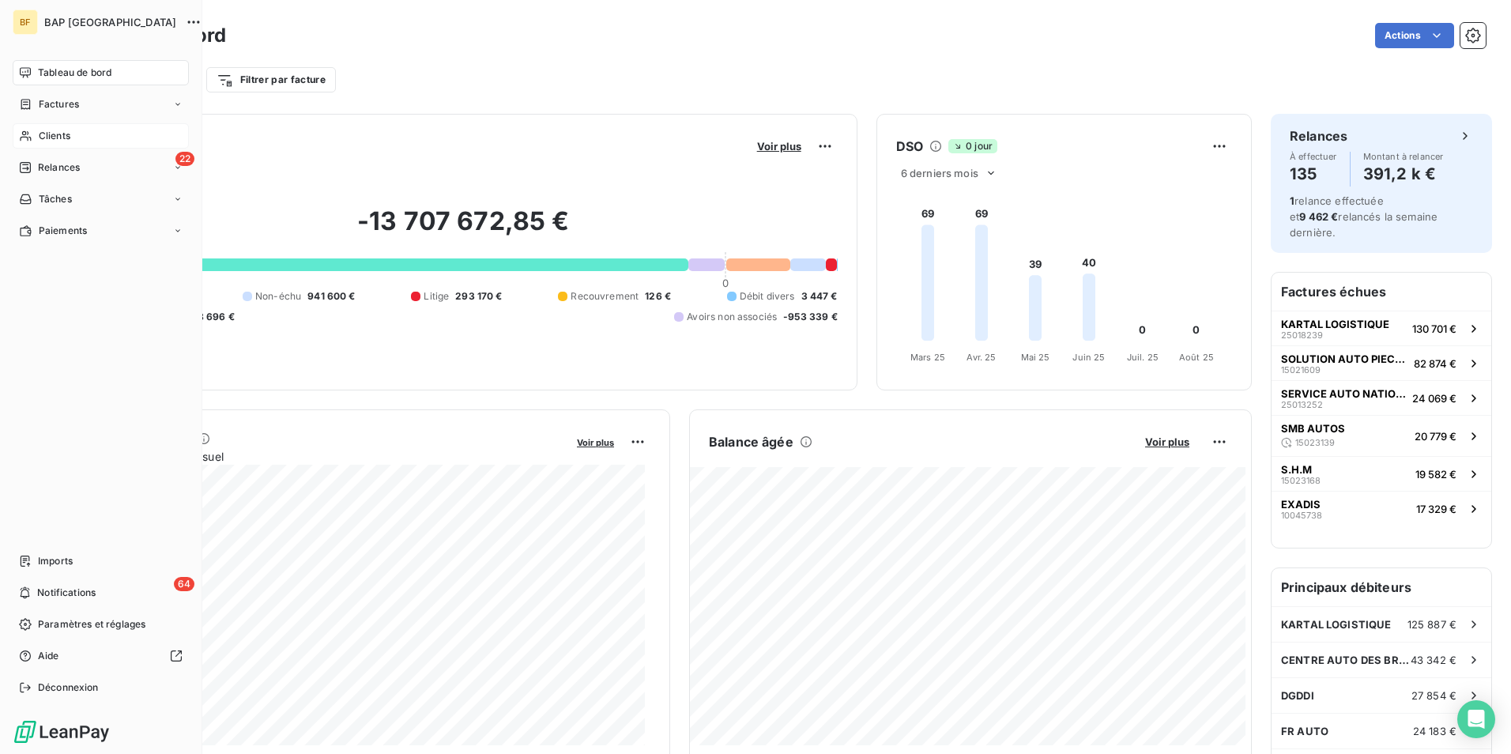
click at [58, 129] on span "Clients" at bounding box center [55, 136] width 32 height 14
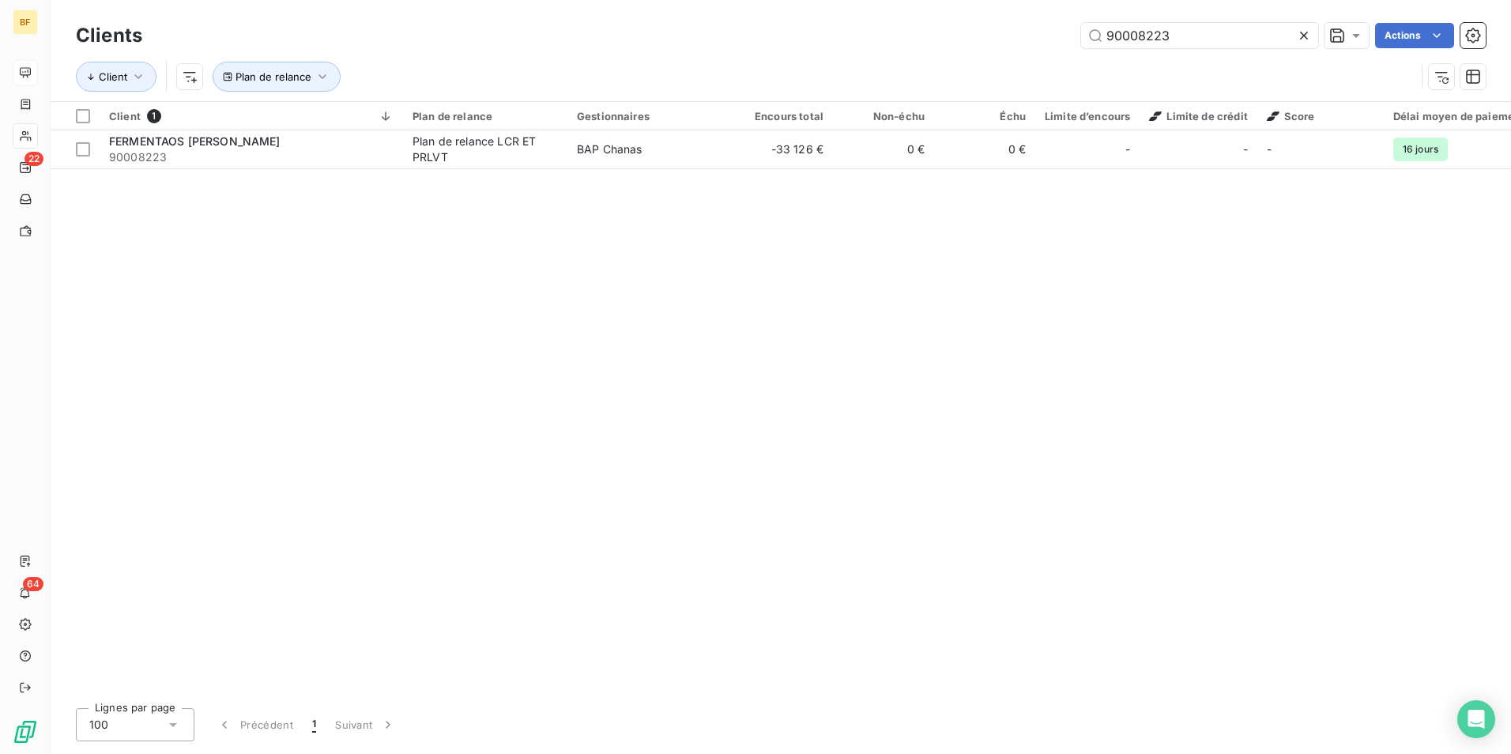
drag, startPoint x: 1219, startPoint y: 40, endPoint x: 989, endPoint y: 51, distance: 230.3
click at [994, 49] on div "Clients 90008223 Actions" at bounding box center [781, 35] width 1410 height 33
click at [1206, 36] on input "90008223" at bounding box center [1199, 35] width 237 height 25
click at [1206, 35] on input "90008223" at bounding box center [1199, 35] width 237 height 25
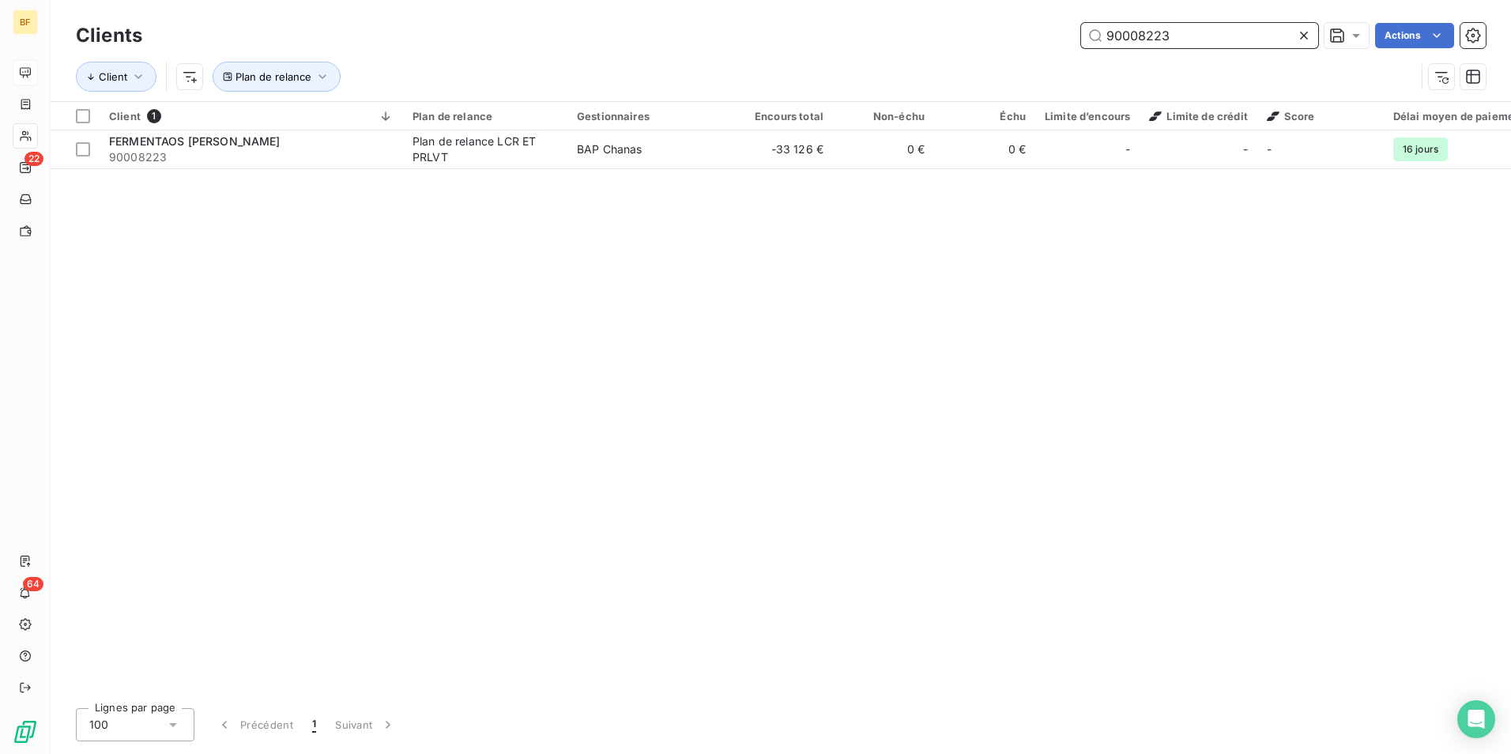
click at [1206, 35] on input "90008223" at bounding box center [1199, 35] width 237 height 25
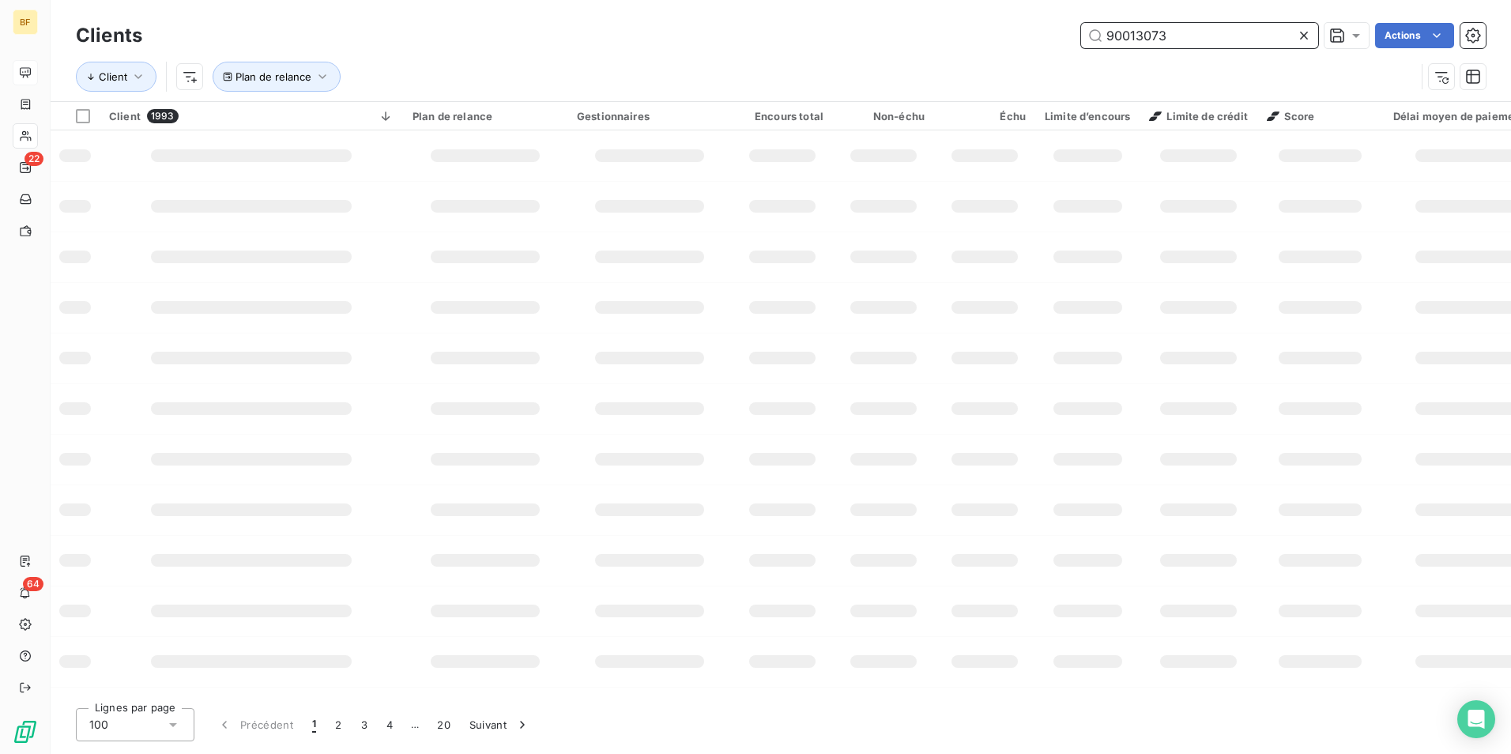
type input "90013073"
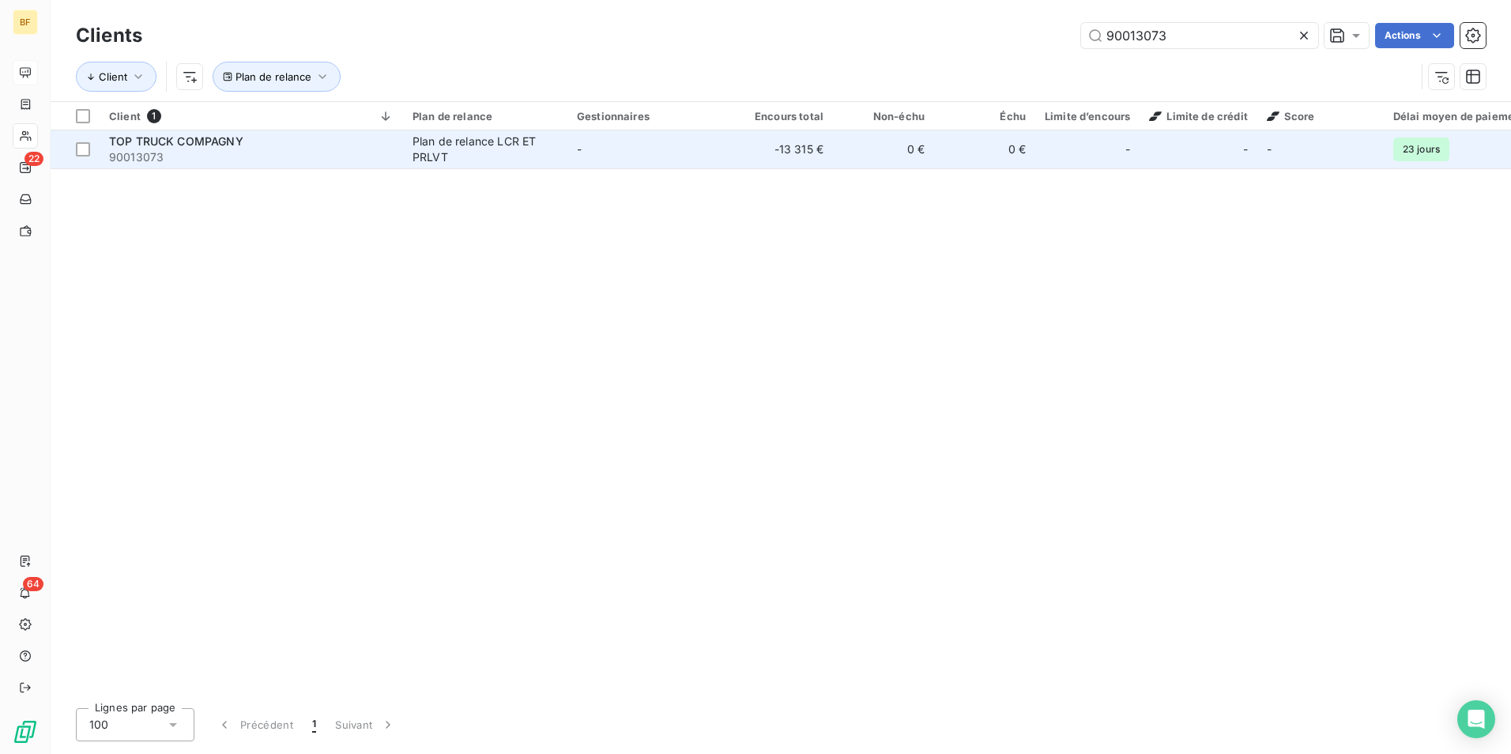
click at [734, 156] on td "-13 315 €" at bounding box center [782, 149] width 101 height 38
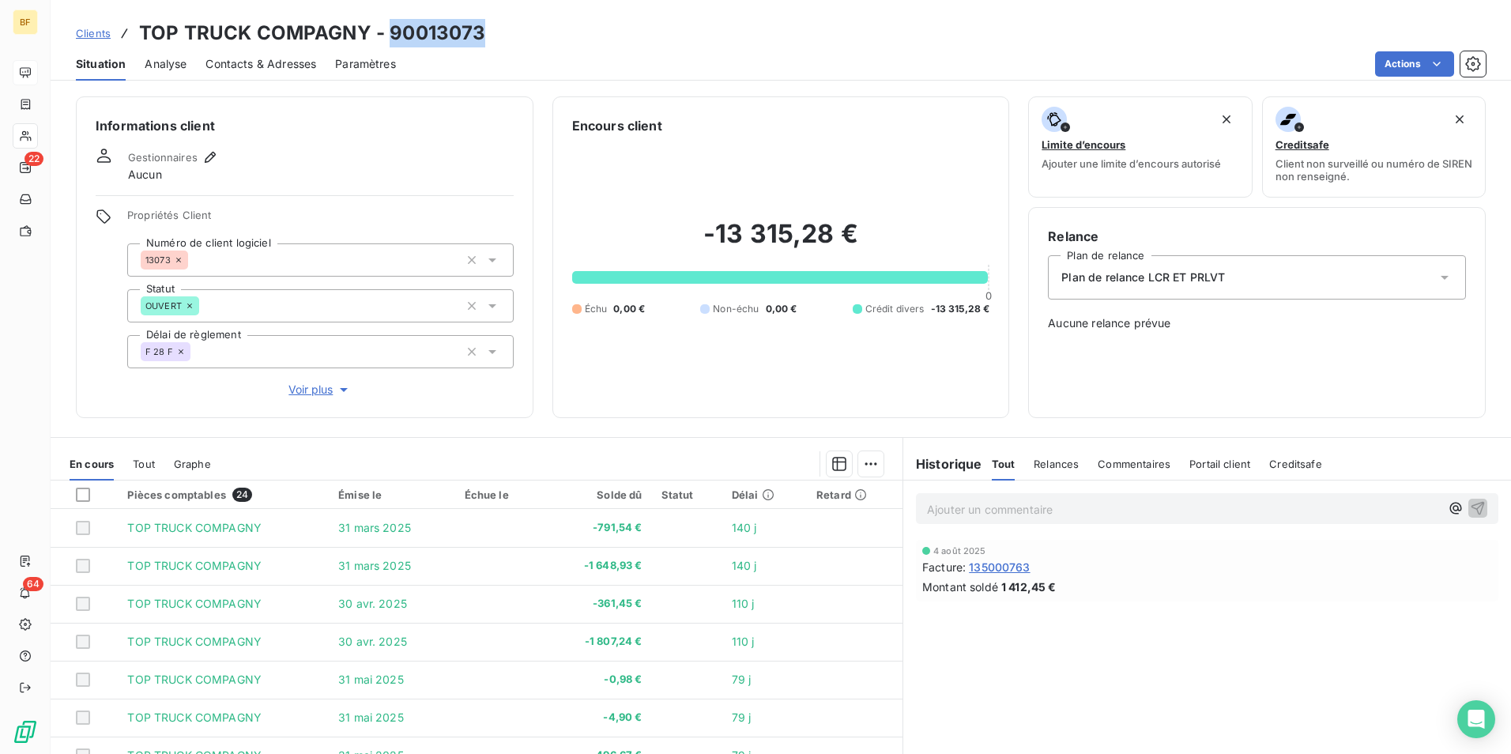
drag, startPoint x: 489, startPoint y: 31, endPoint x: 390, endPoint y: 35, distance: 99.7
click at [390, 35] on div "Clients TOP TRUCK COMPAGNY - 90013073" at bounding box center [781, 33] width 1461 height 28
copy h3 "90013073"
click at [985, 500] on p "Ajouter un commentaire ﻿" at bounding box center [1183, 510] width 513 height 20
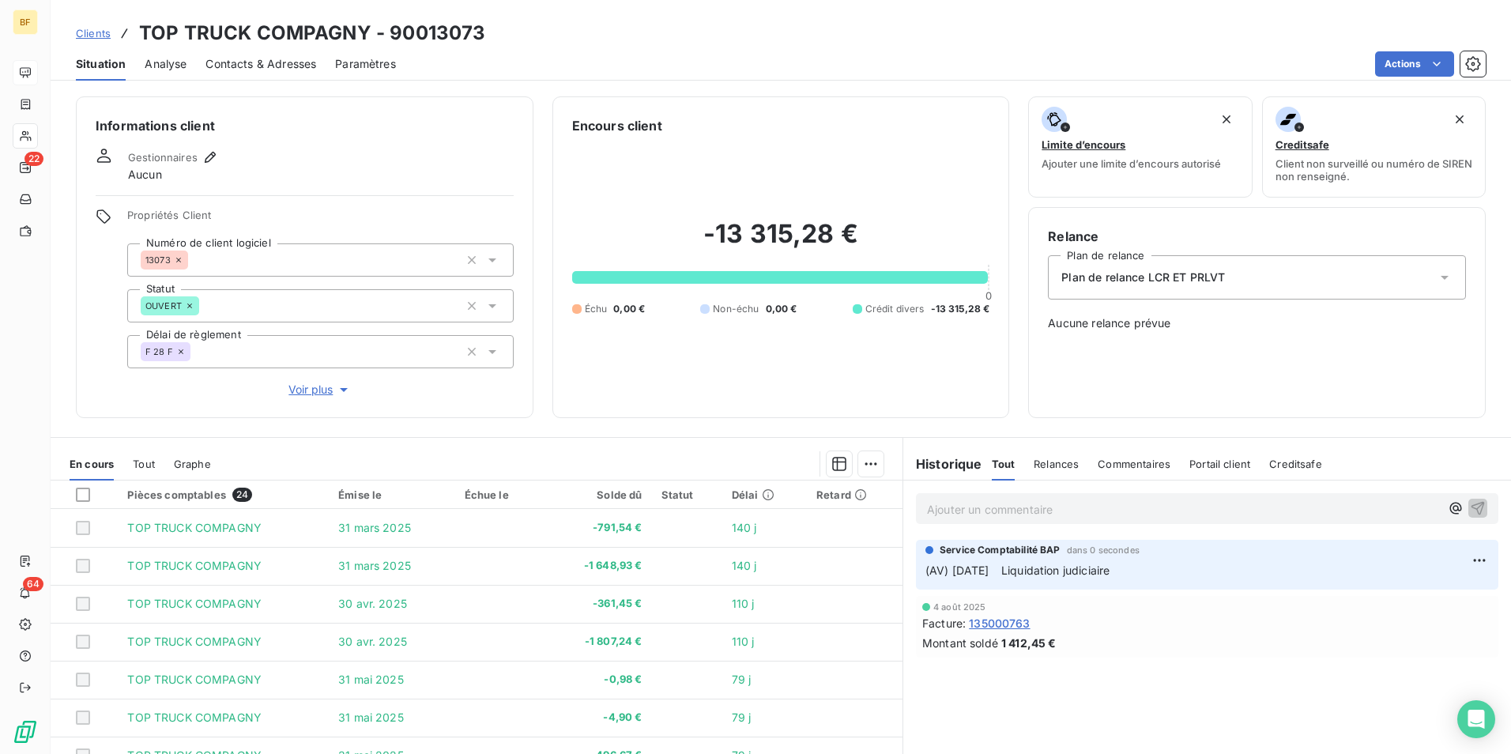
click at [273, 69] on span "Contacts & Adresses" at bounding box center [260, 64] width 111 height 16
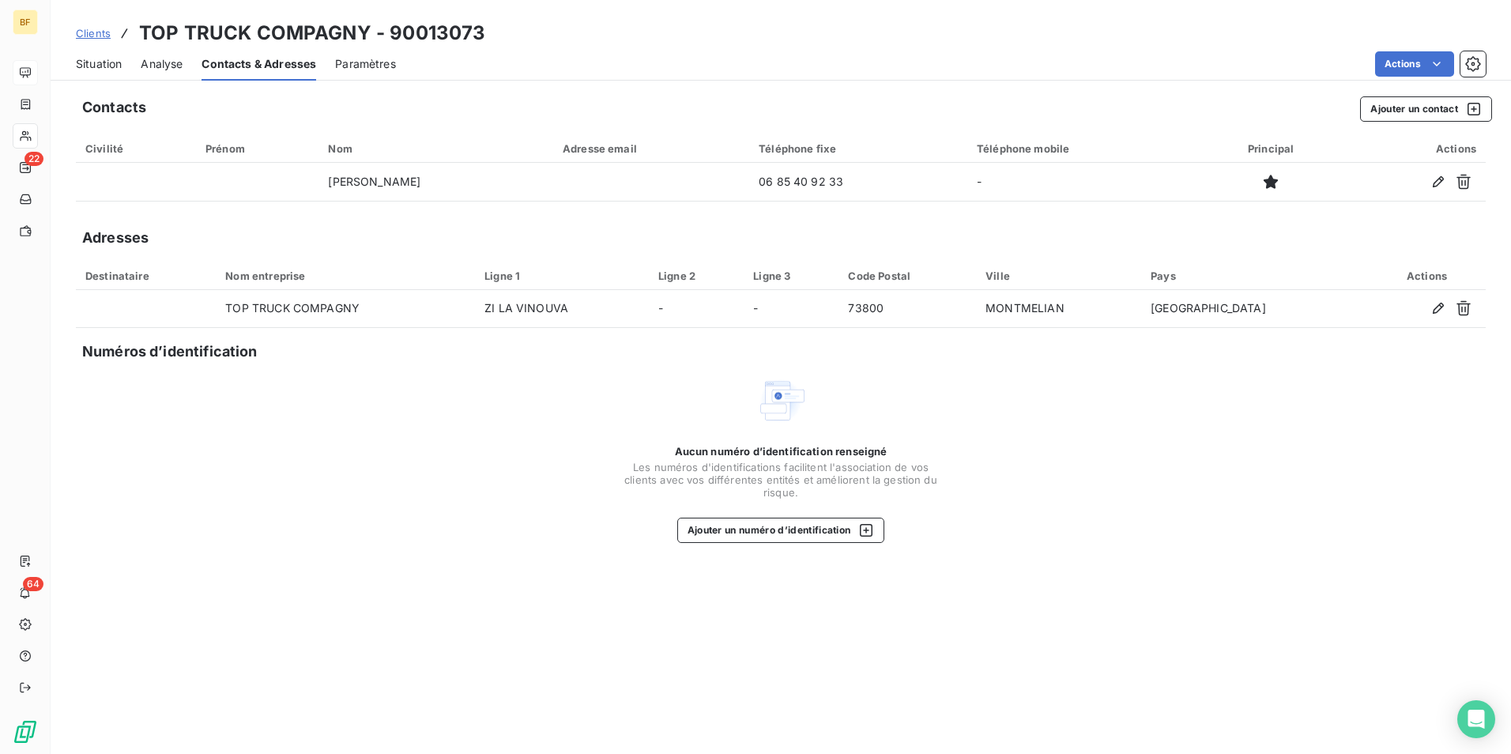
click at [512, 28] on div "Clients TOP TRUCK COMPAGNY - 90013073" at bounding box center [781, 33] width 1461 height 28
click at [470, 23] on h3 "TOP TRUCK COMPAGNY - 90013073" at bounding box center [312, 33] width 346 height 28
drag, startPoint x: 486, startPoint y: 25, endPoint x: 142, endPoint y: 30, distance: 343.8
click at [142, 30] on div "Clients TOP TRUCK COMPAGNY - 90013073" at bounding box center [781, 33] width 1461 height 28
copy h3 "TOP TRUCK COMPAGNY - 90013073"
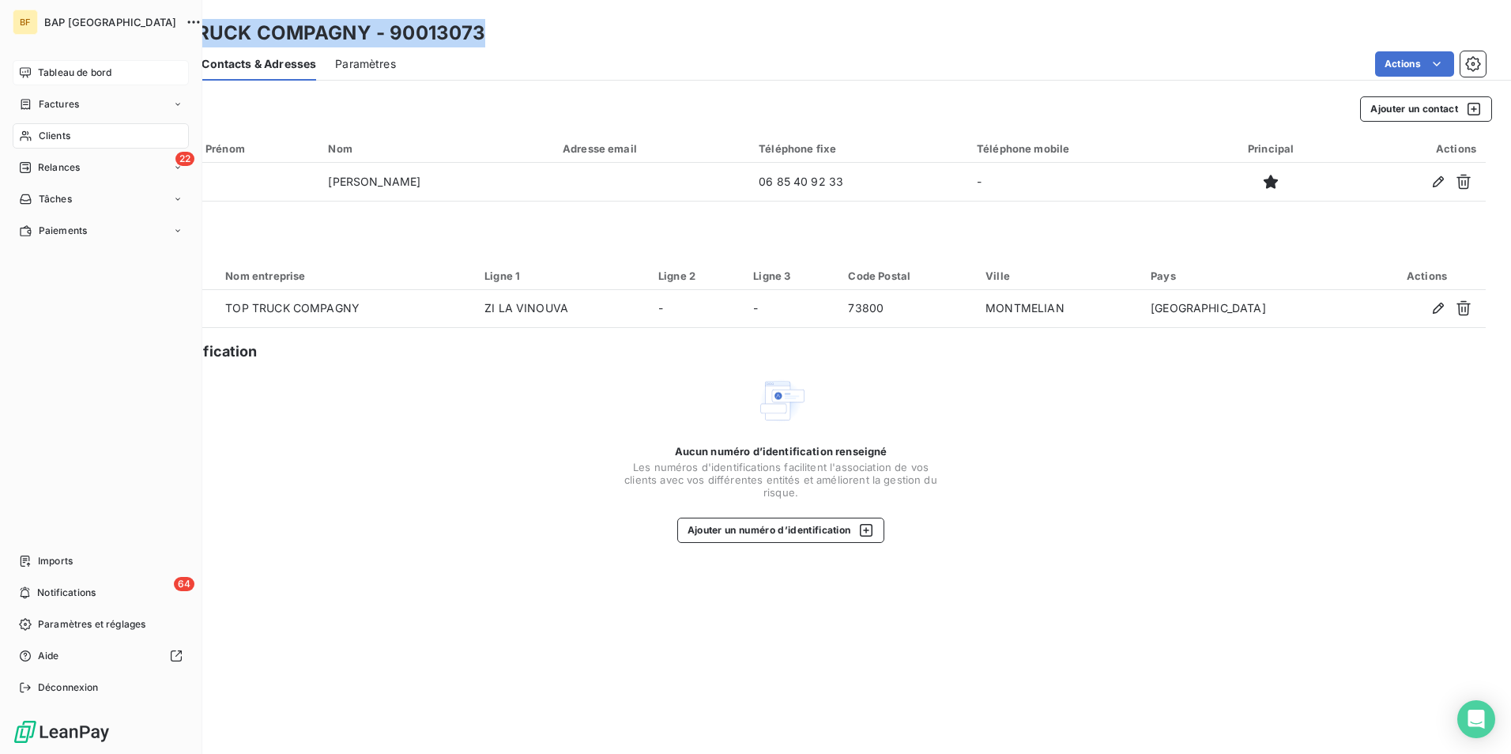
click at [22, 68] on icon at bounding box center [25, 72] width 11 height 10
